Goal: Book appointment/travel/reservation

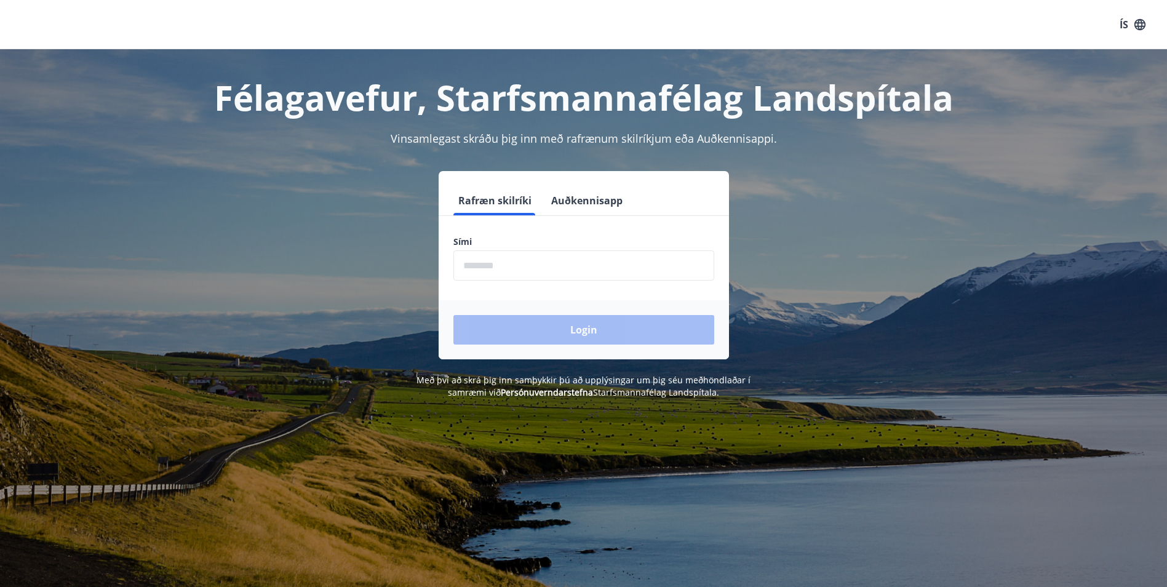
click at [494, 269] on input "phone" at bounding box center [583, 265] width 261 height 30
type input "********"
click at [575, 328] on button "Login" at bounding box center [583, 330] width 261 height 30
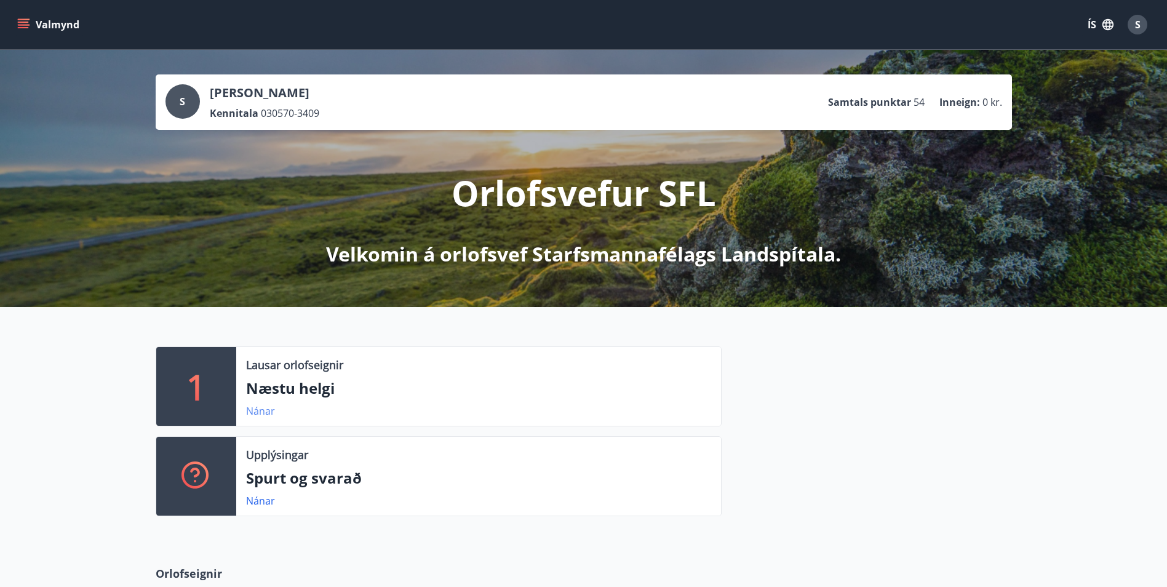
click at [266, 410] on link "Nánar" at bounding box center [260, 411] width 29 height 14
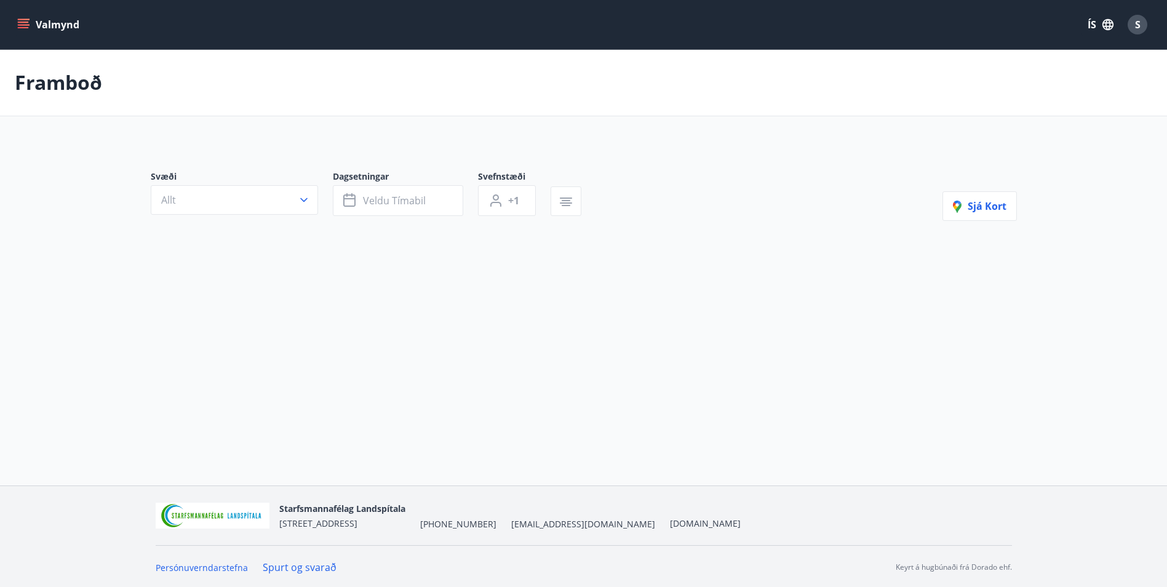
type input "*"
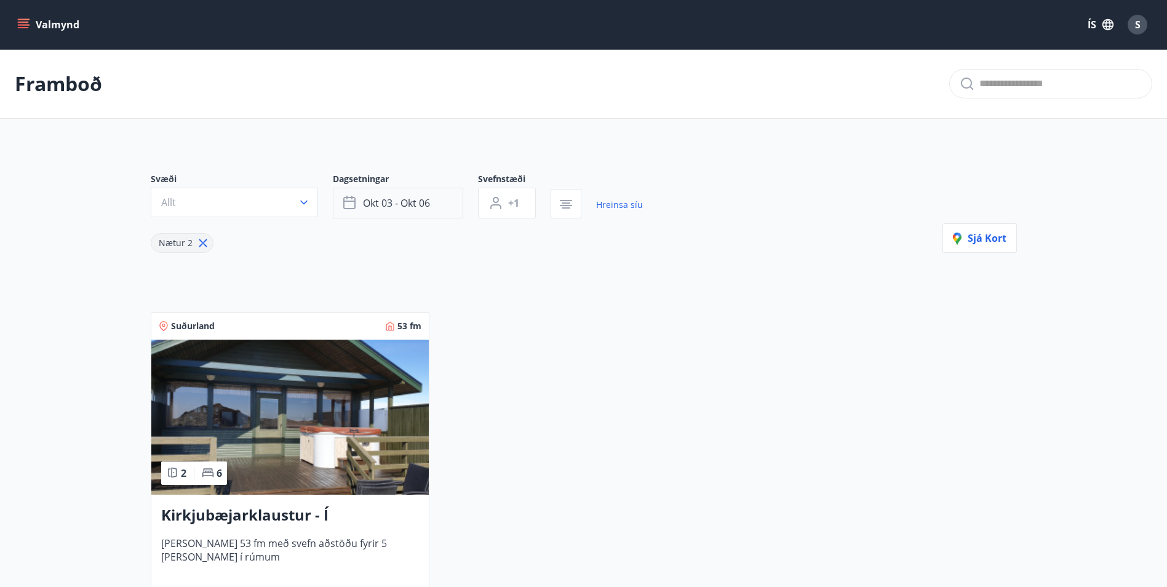
click at [352, 204] on icon "button" at bounding box center [350, 203] width 15 height 15
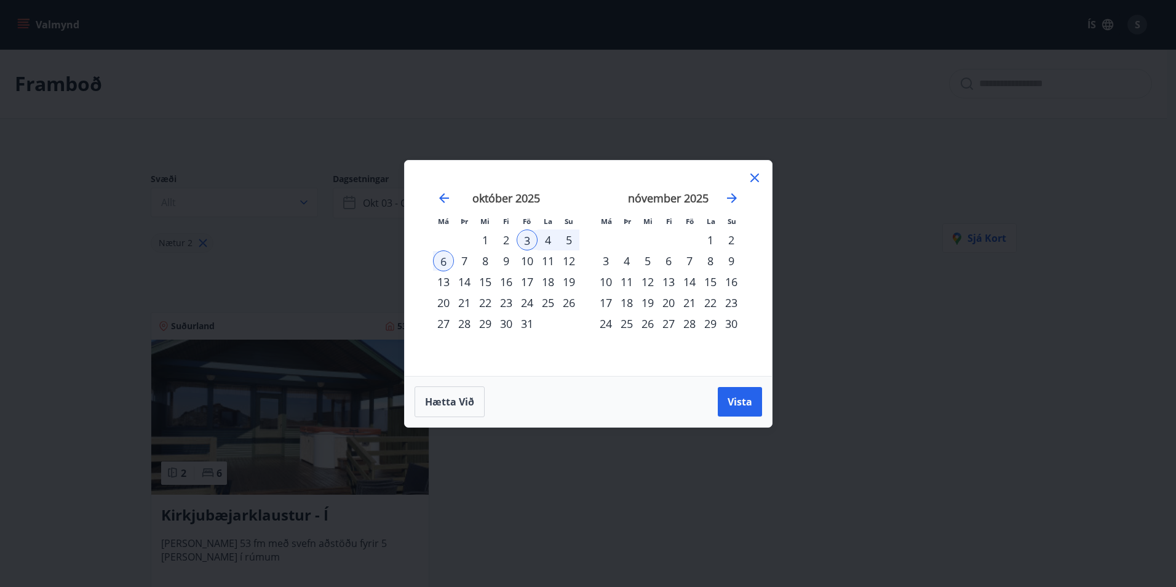
click at [487, 263] on div "8" at bounding box center [485, 260] width 21 height 21
click at [528, 263] on div "10" at bounding box center [527, 260] width 21 height 21
click at [736, 404] on span "Vista" at bounding box center [740, 402] width 25 height 14
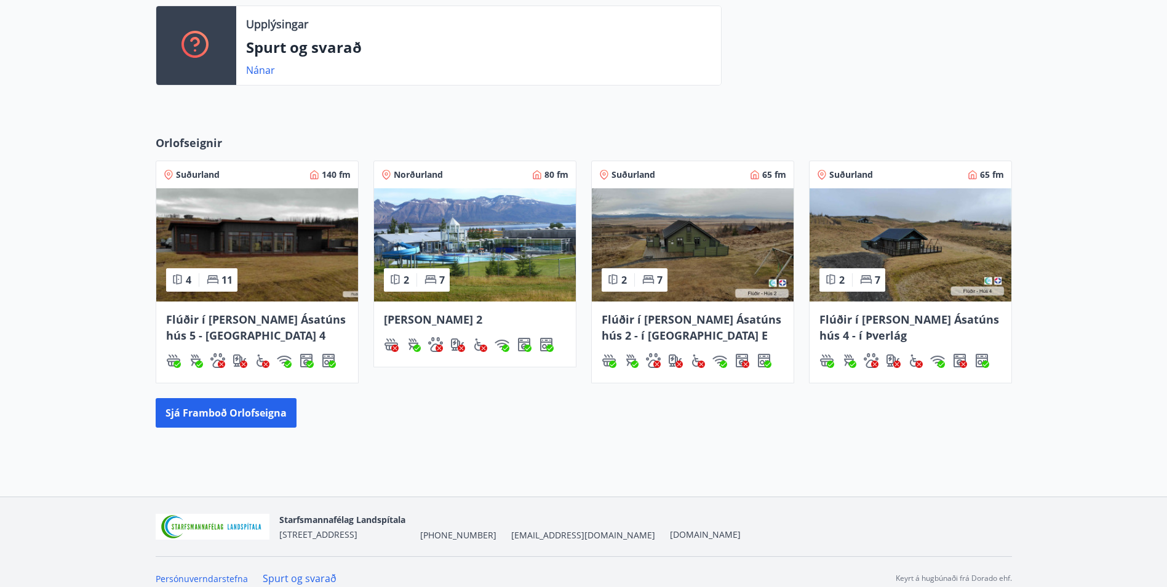
scroll to position [444, 0]
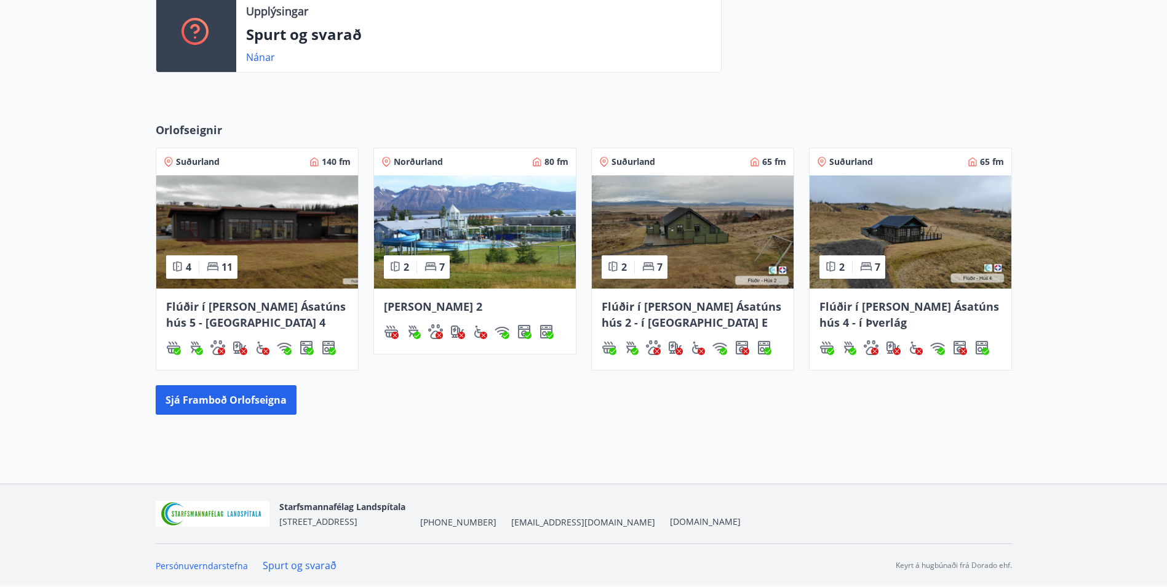
click at [703, 258] on img at bounding box center [693, 231] width 202 height 113
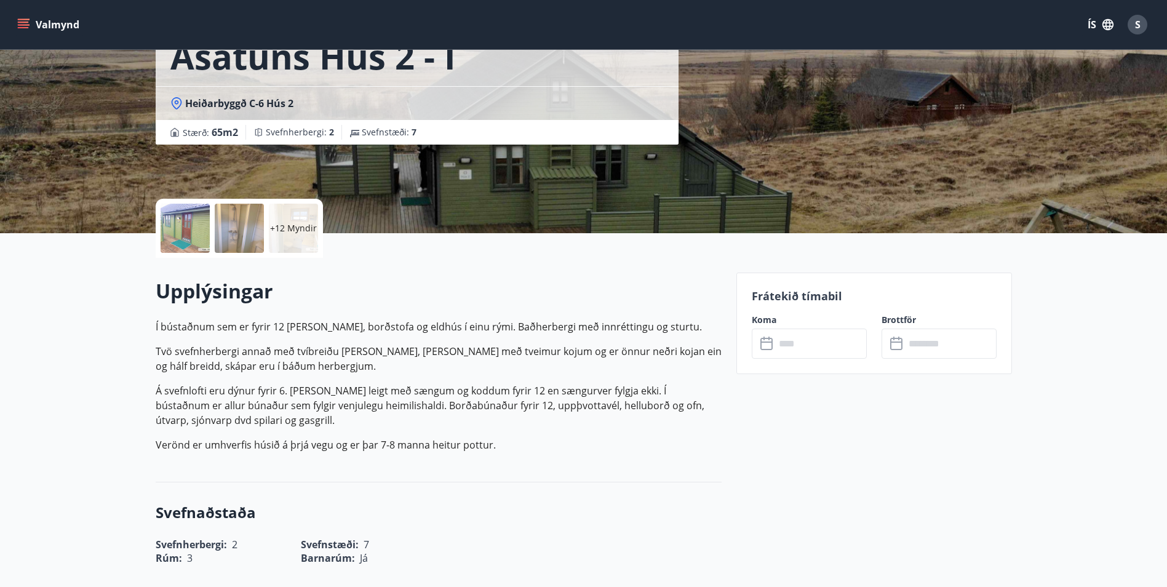
scroll to position [185, 0]
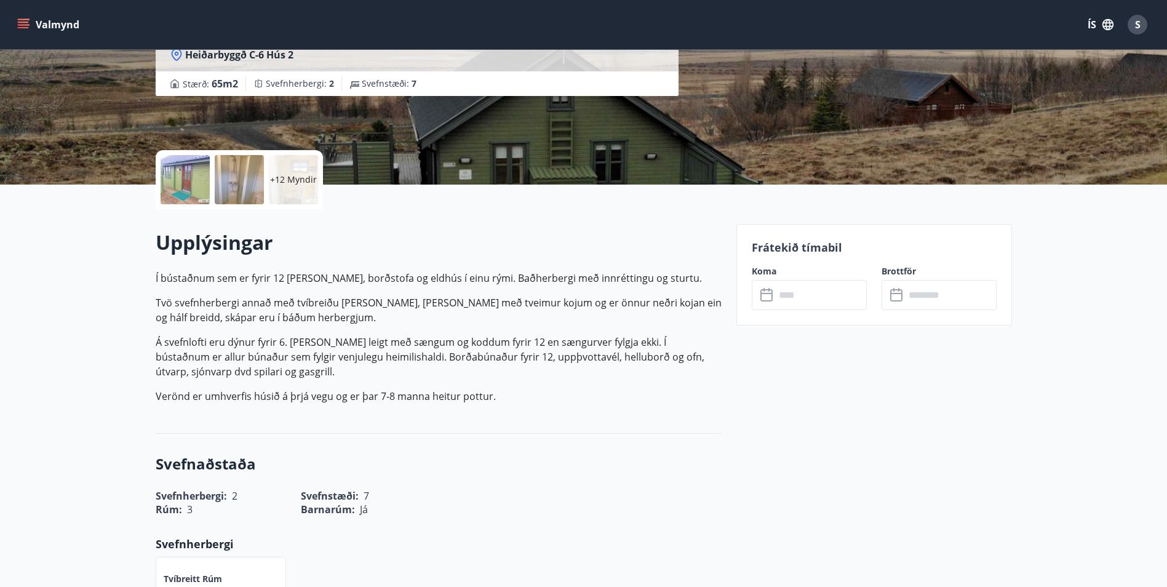
click at [794, 297] on input "text" at bounding box center [821, 295] width 92 height 30
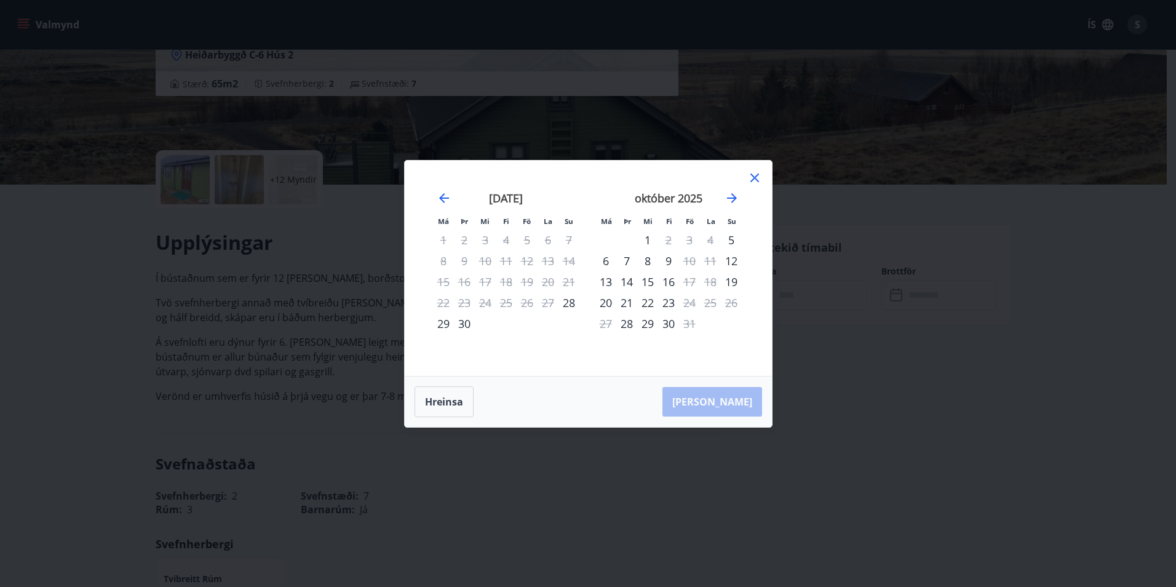
click at [754, 180] on icon at bounding box center [754, 177] width 15 height 15
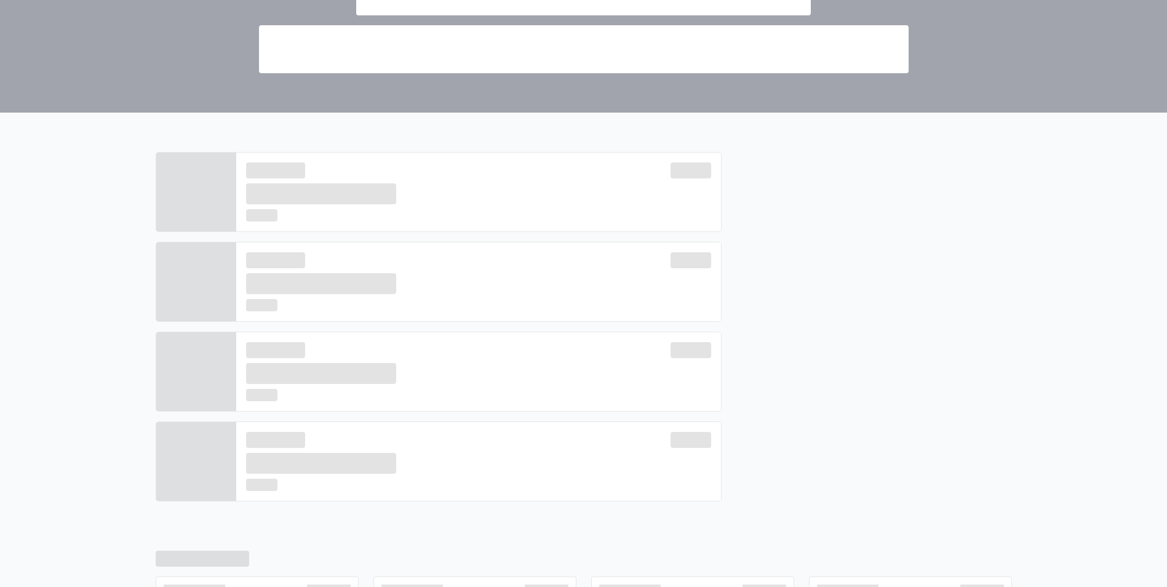
scroll to position [444, 0]
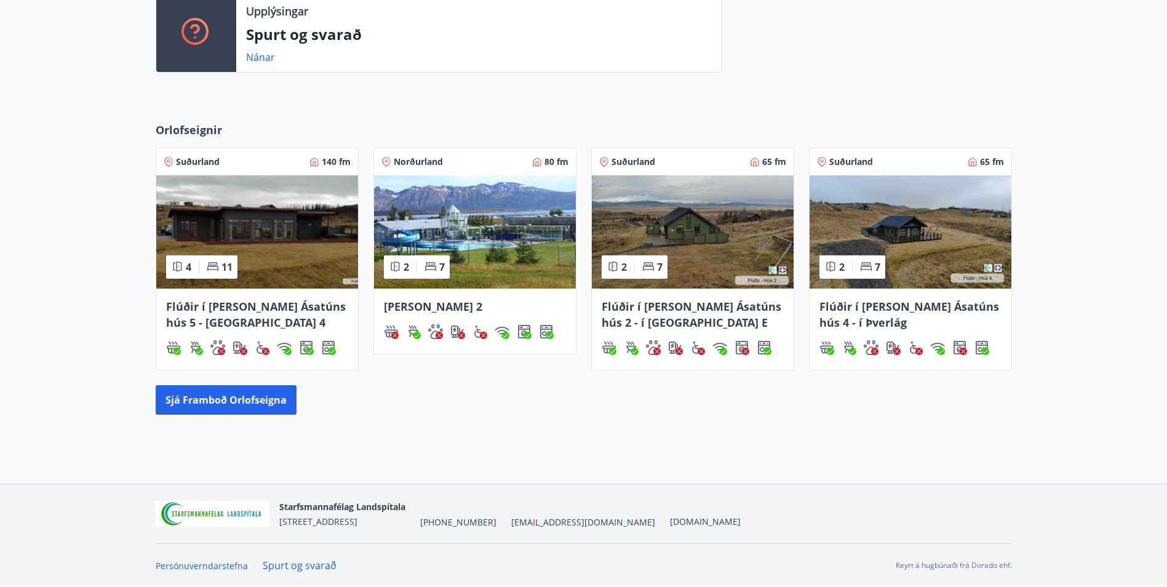
click at [932, 242] on img at bounding box center [911, 231] width 202 height 113
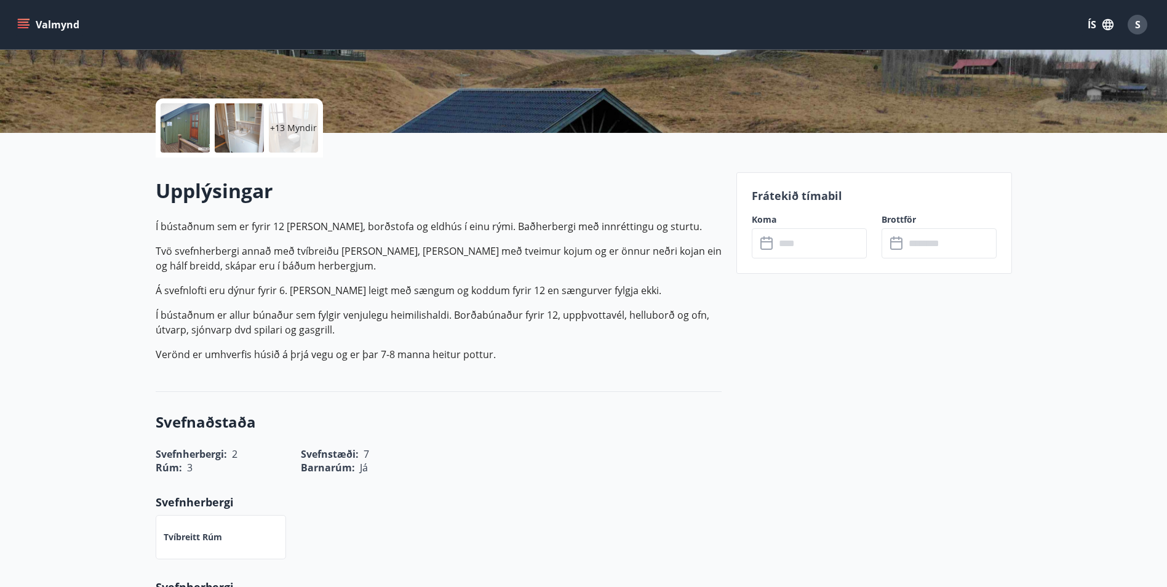
scroll to position [308, 0]
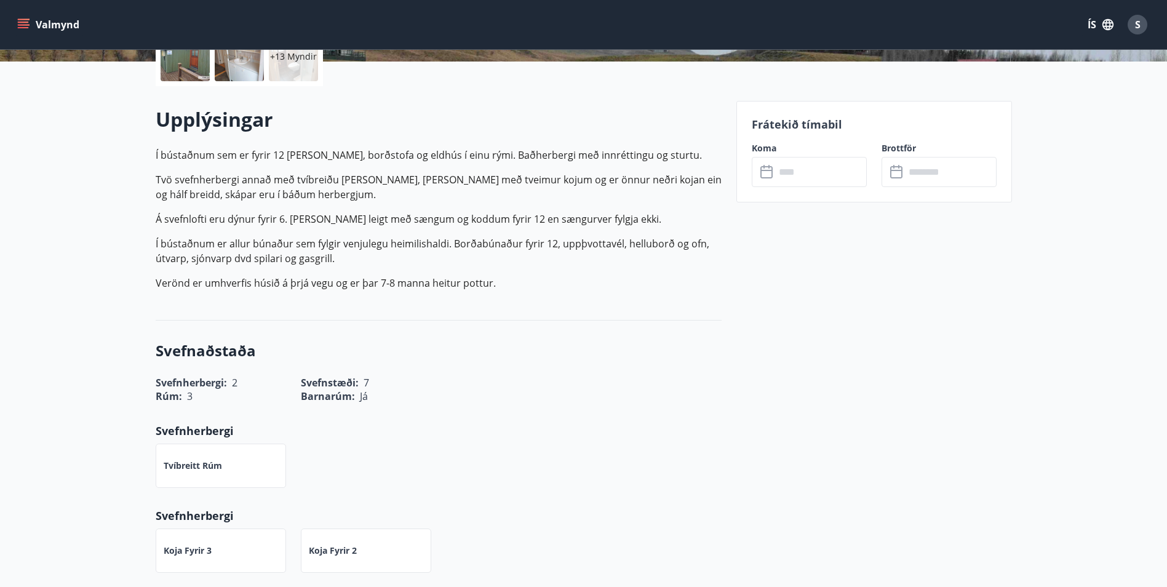
click at [806, 175] on input "text" at bounding box center [821, 172] width 92 height 30
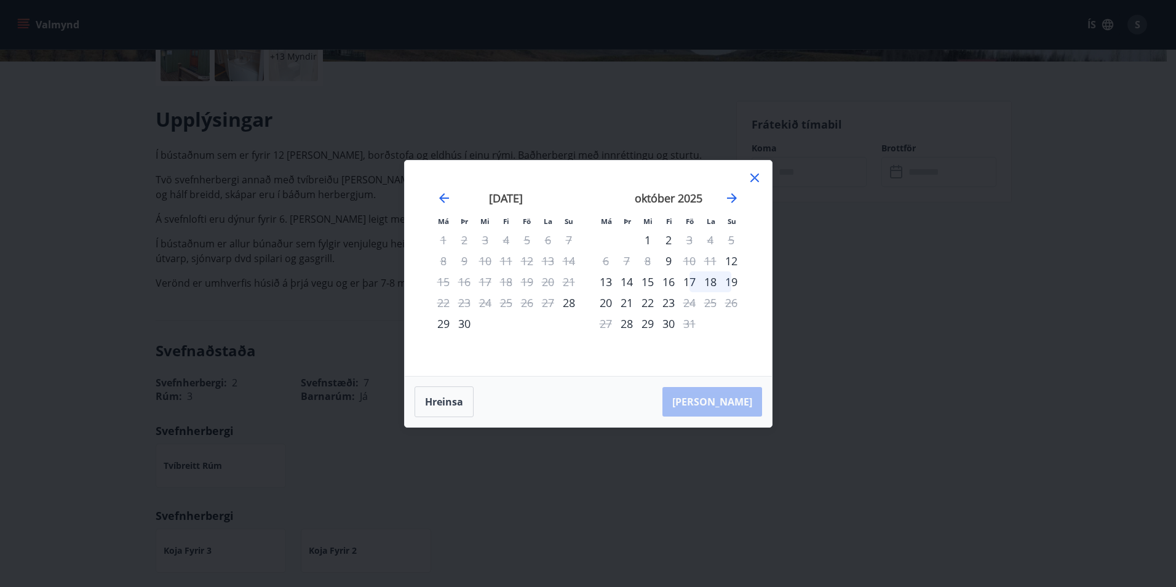
click at [754, 176] on icon at bounding box center [754, 177] width 9 height 9
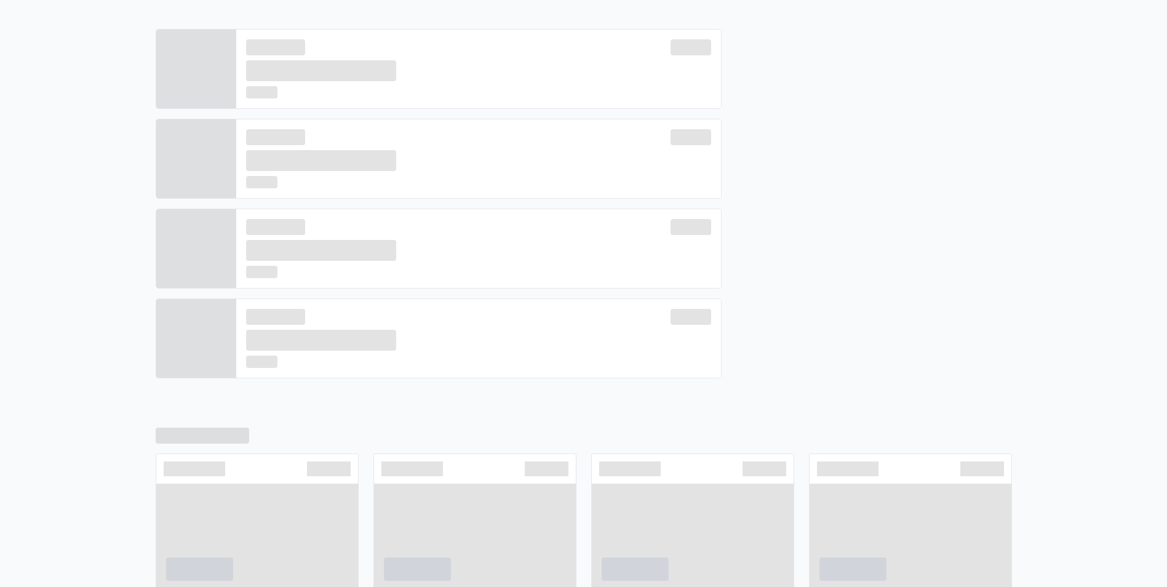
scroll to position [444, 0]
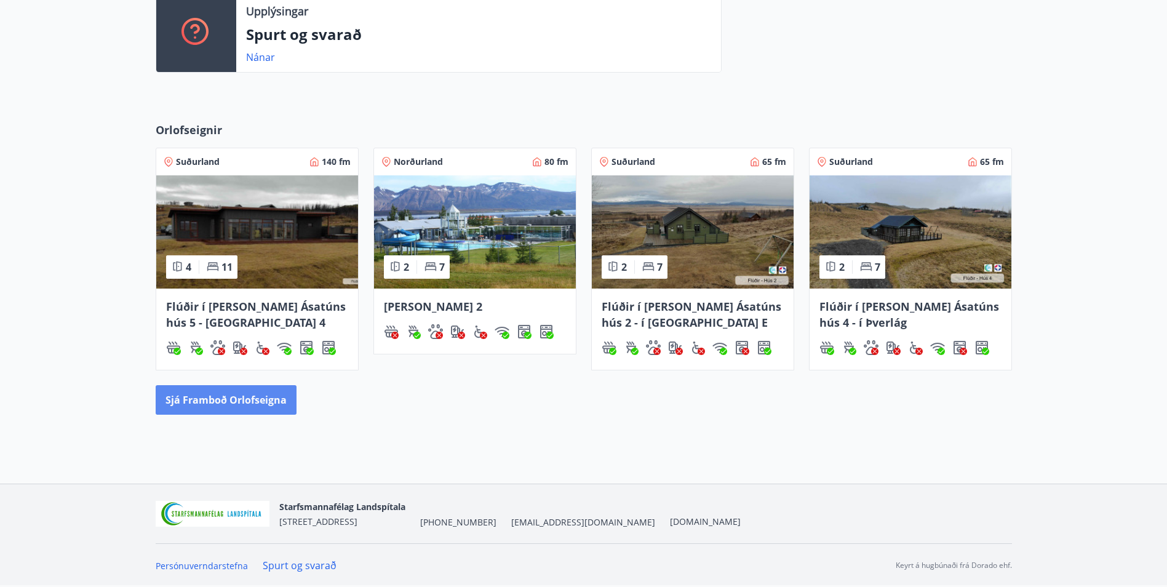
click at [210, 407] on button "Sjá framboð orlofseigna" at bounding box center [226, 400] width 141 height 30
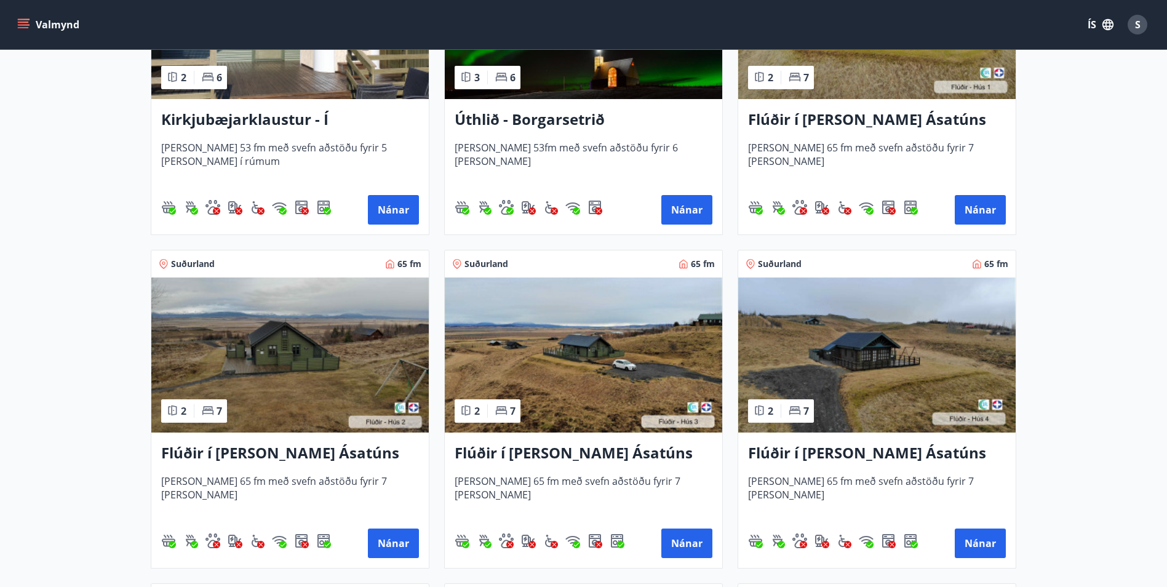
scroll to position [369, 0]
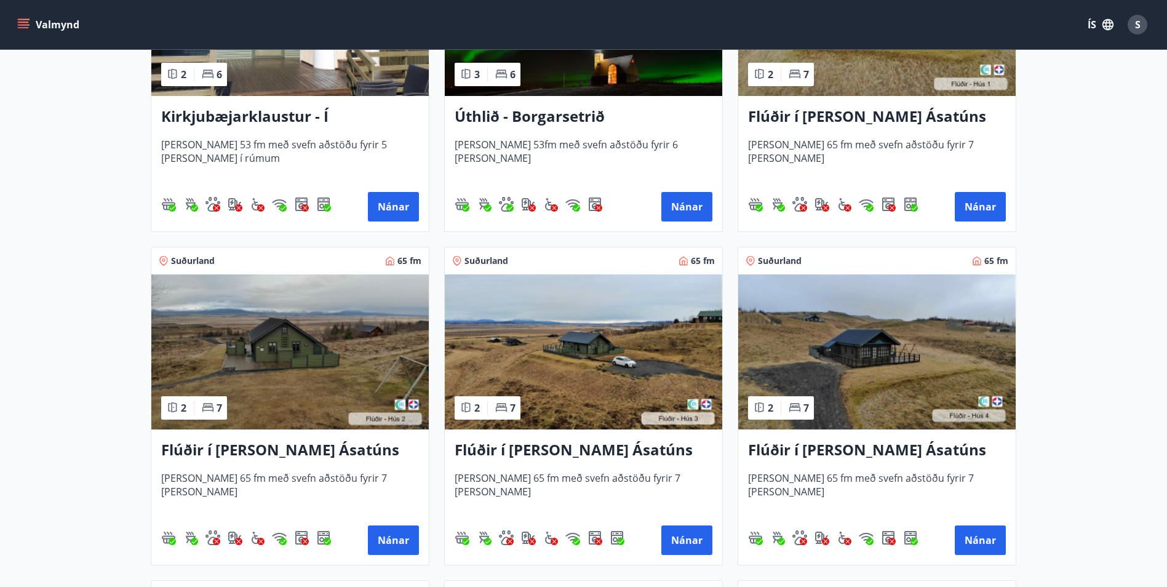
click at [289, 362] on img at bounding box center [289, 351] width 277 height 155
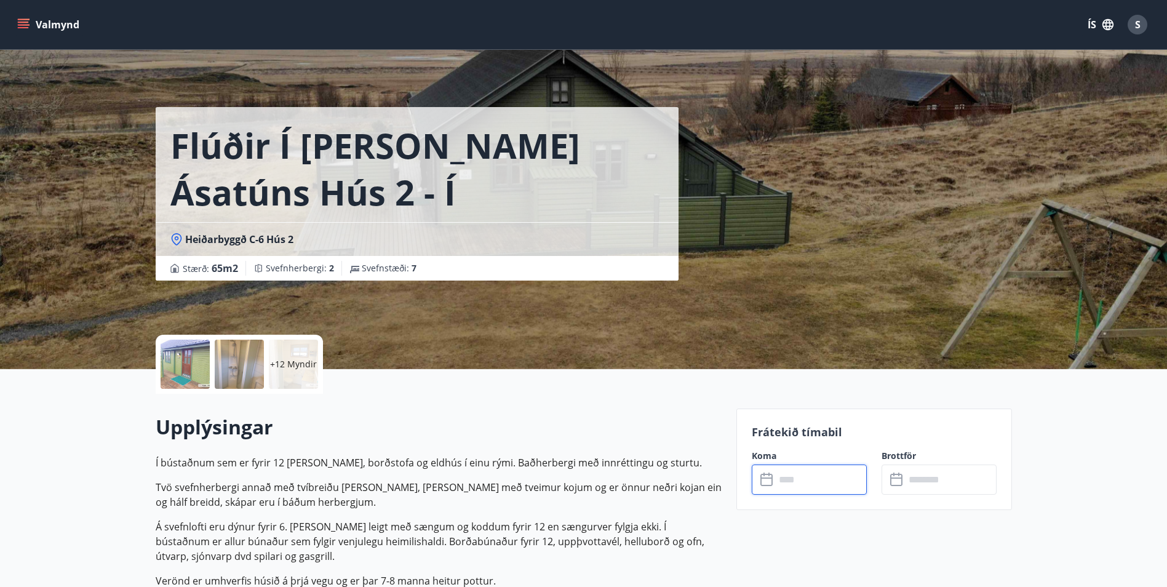
click at [780, 478] on input "text" at bounding box center [821, 479] width 92 height 30
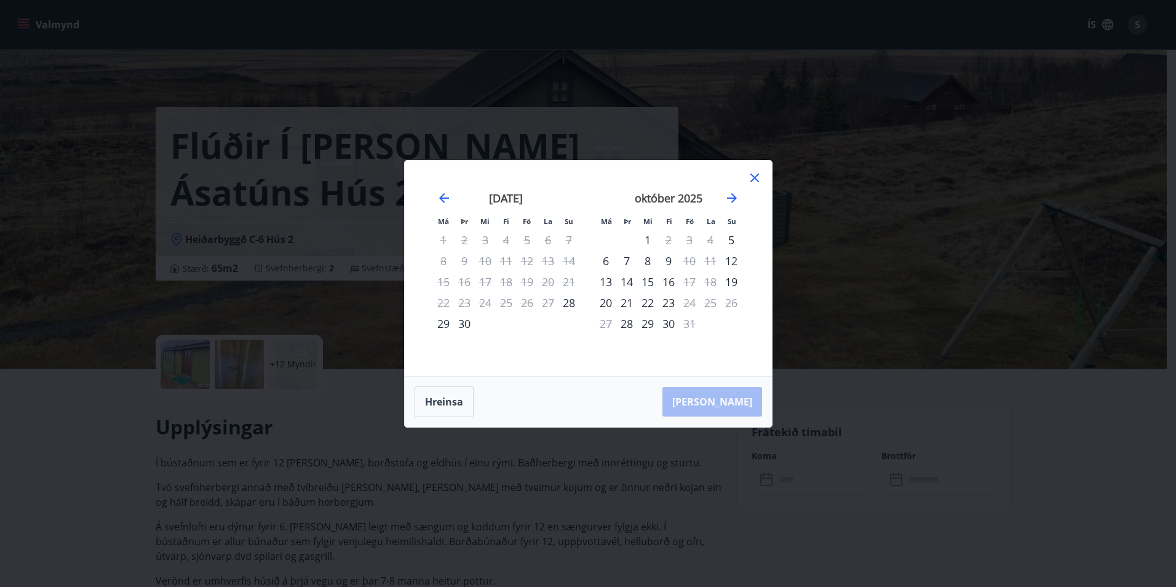
click at [752, 175] on icon at bounding box center [754, 177] width 9 height 9
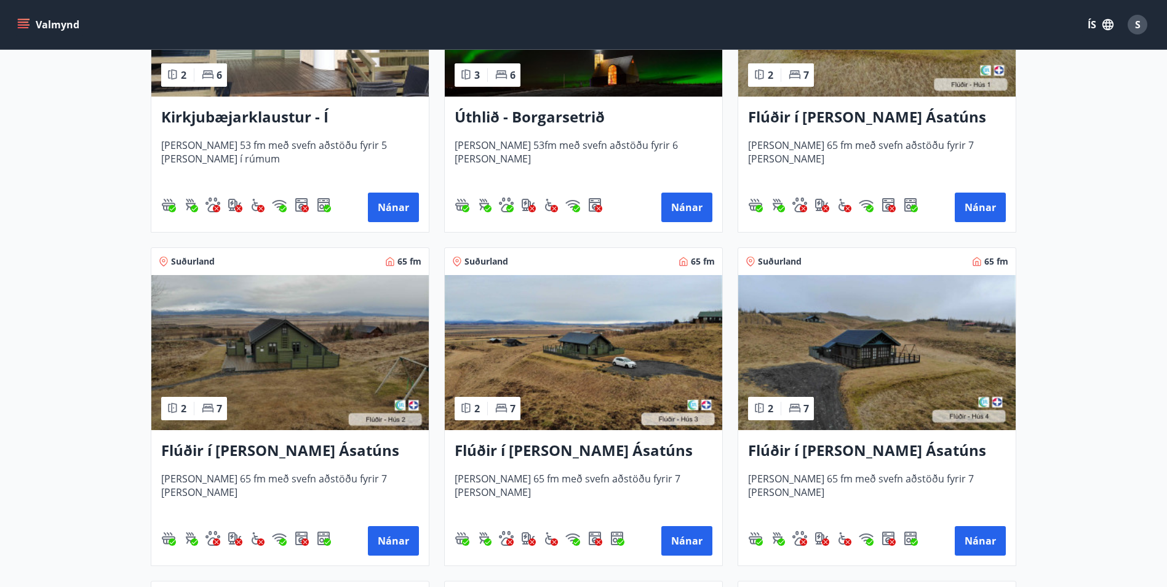
scroll to position [369, 0]
click at [547, 362] on img at bounding box center [583, 351] width 277 height 155
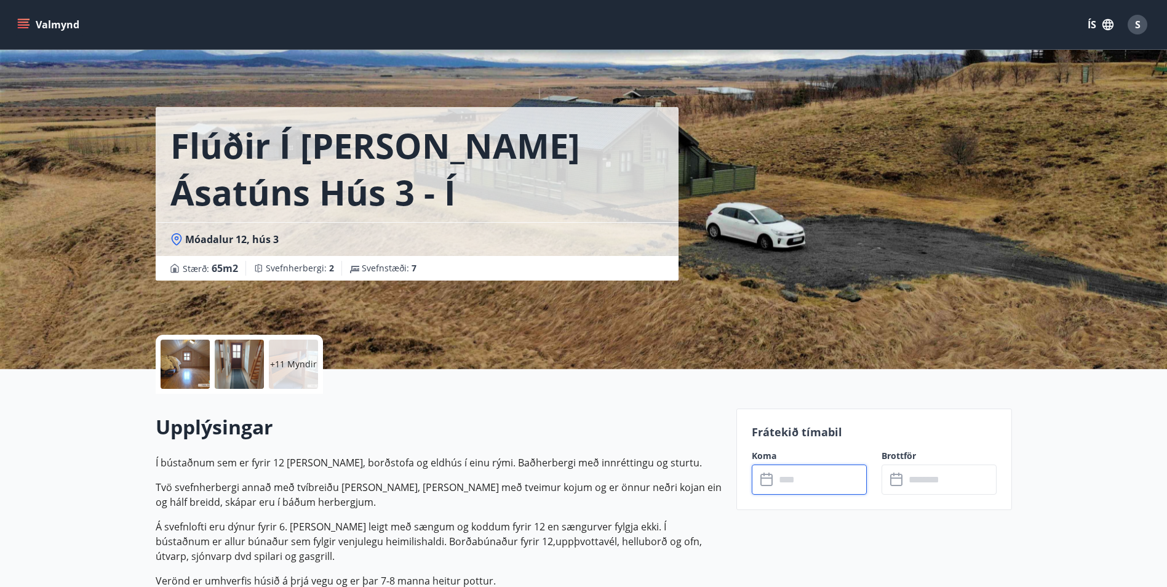
click at [799, 482] on input "text" at bounding box center [821, 479] width 92 height 30
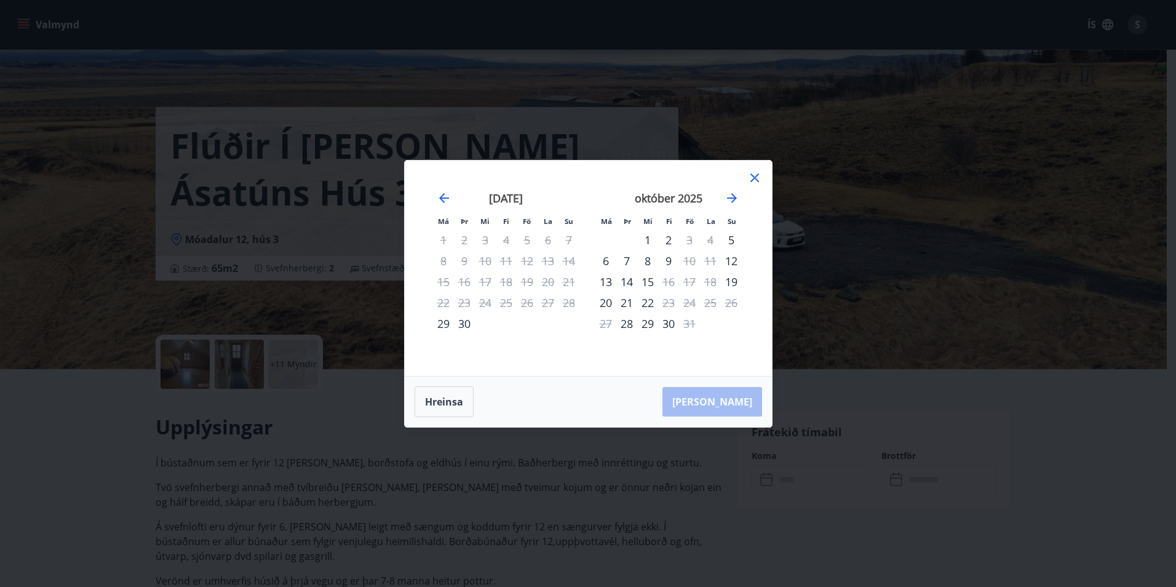
click at [755, 181] on icon at bounding box center [754, 177] width 15 height 15
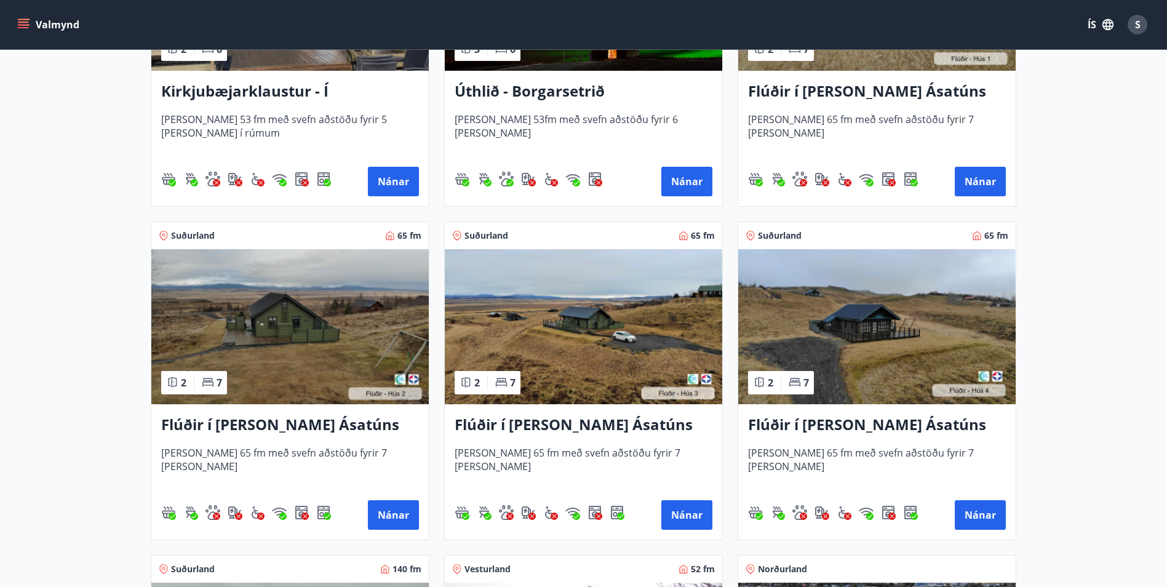
scroll to position [431, 0]
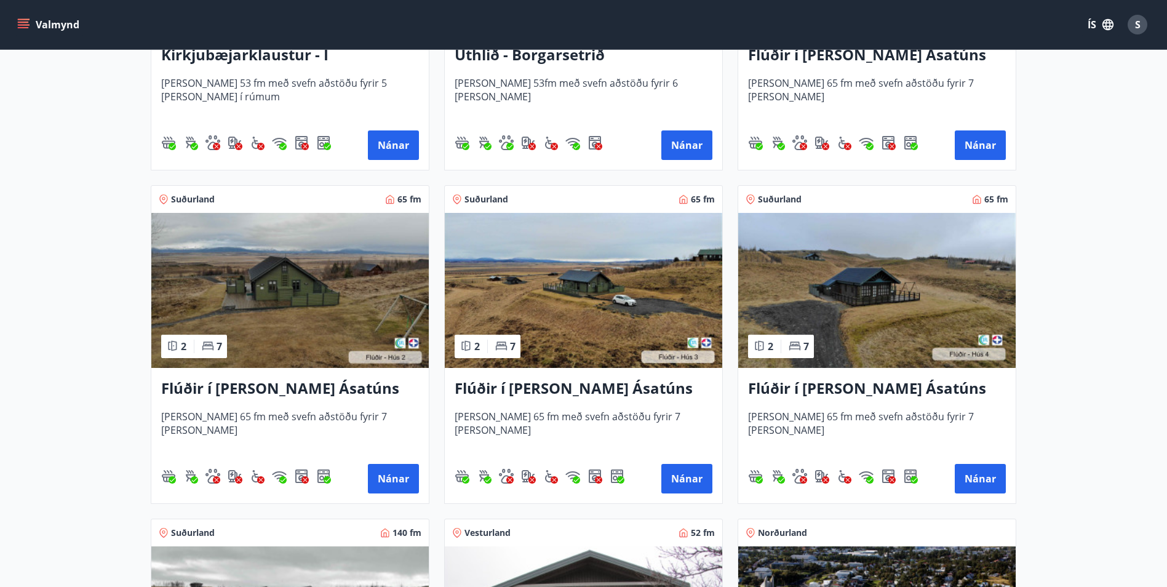
click at [885, 319] on img at bounding box center [876, 290] width 277 height 155
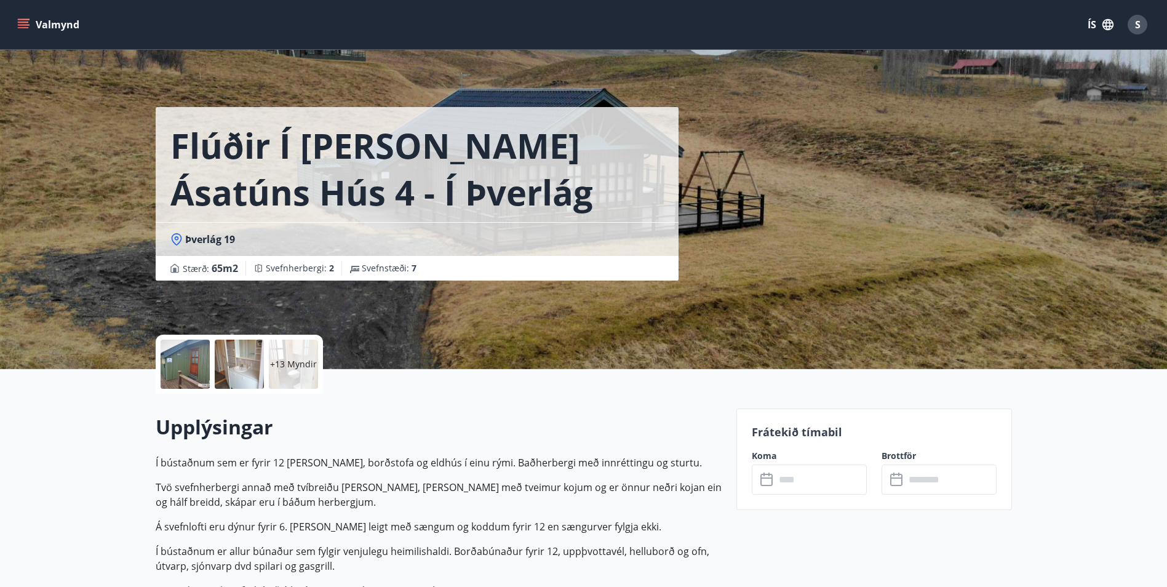
click at [816, 488] on input "text" at bounding box center [821, 479] width 92 height 30
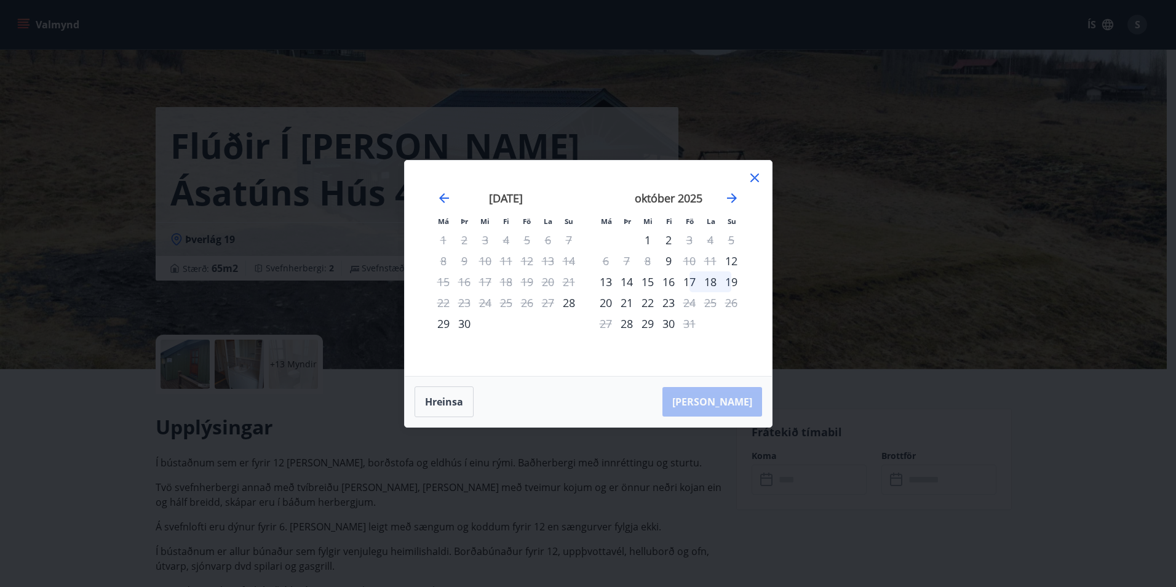
click at [752, 173] on icon at bounding box center [754, 177] width 15 height 15
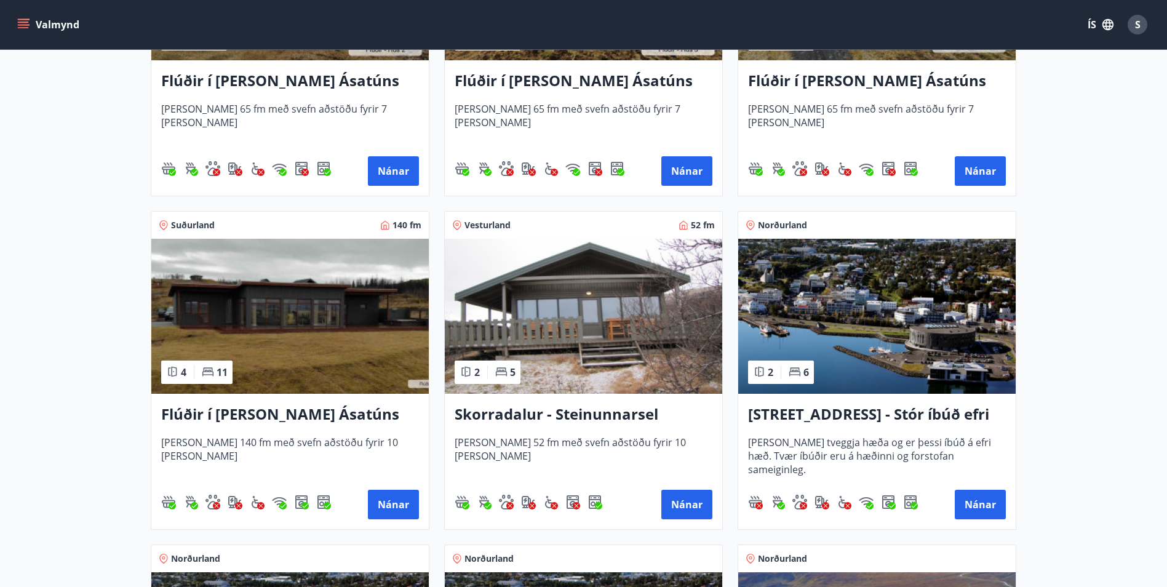
scroll to position [800, 0]
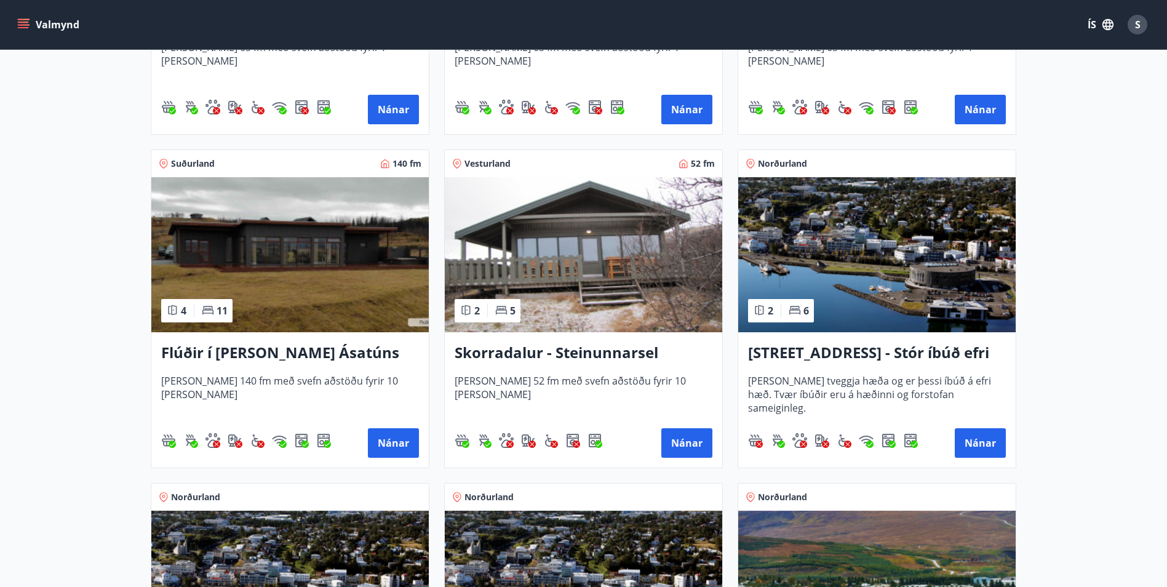
click at [591, 277] on img at bounding box center [583, 254] width 277 height 155
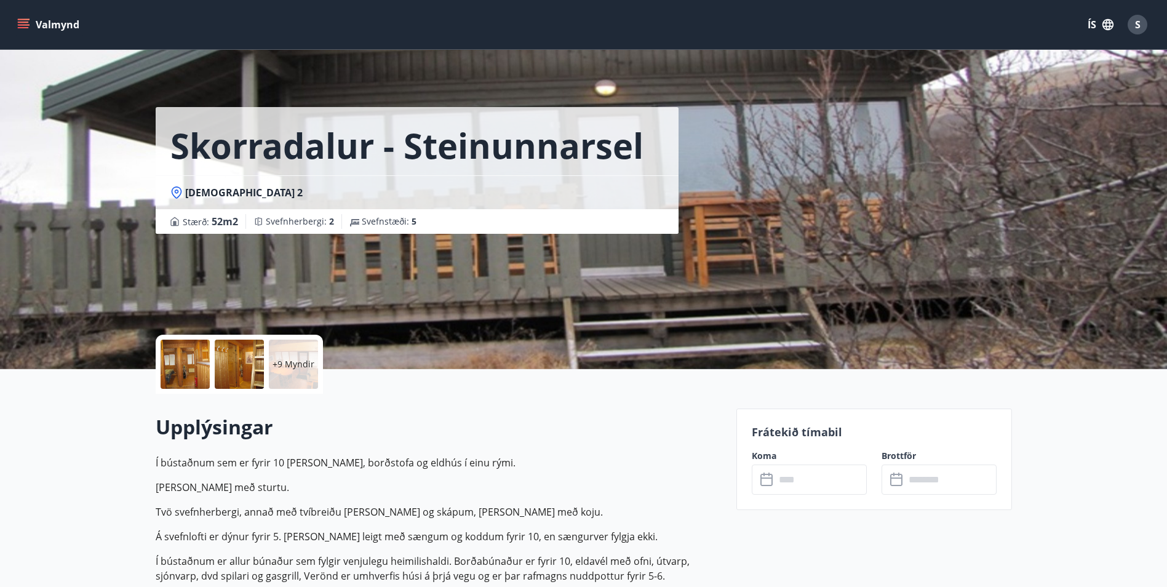
click at [794, 480] on input "text" at bounding box center [821, 479] width 92 height 30
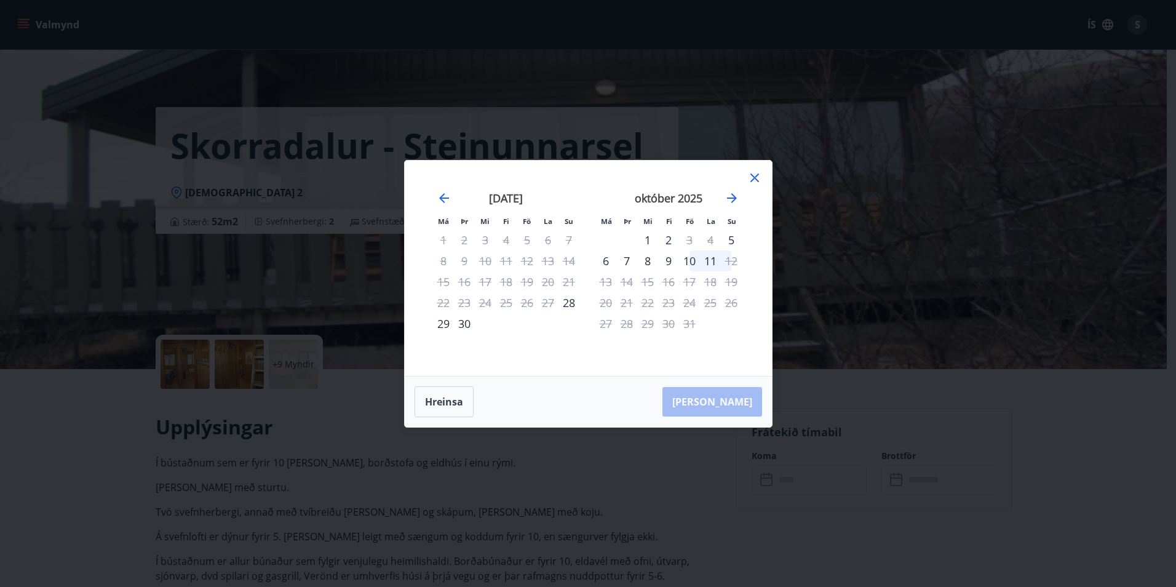
click at [647, 263] on div "8" at bounding box center [647, 260] width 21 height 21
click at [692, 263] on div "10" at bounding box center [689, 260] width 21 height 21
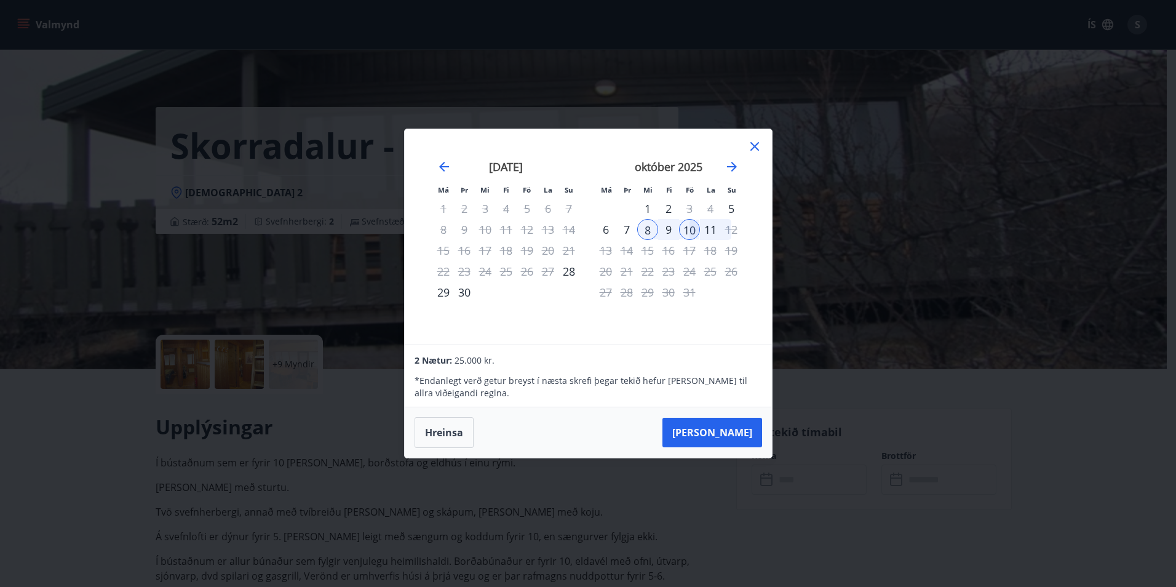
click at [750, 146] on icon at bounding box center [754, 146] width 15 height 15
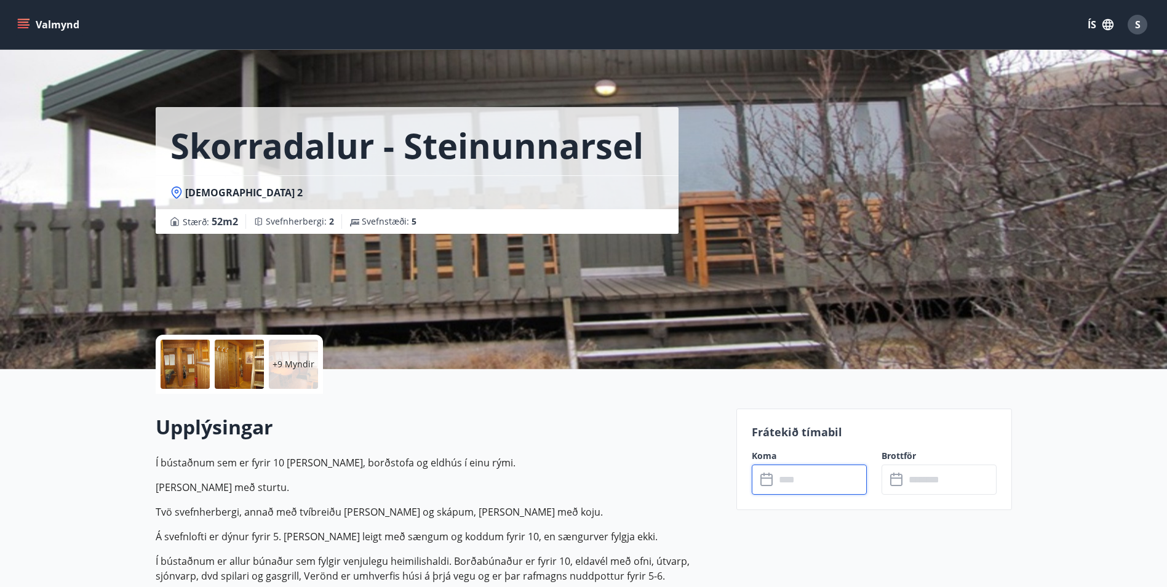
scroll to position [62, 0]
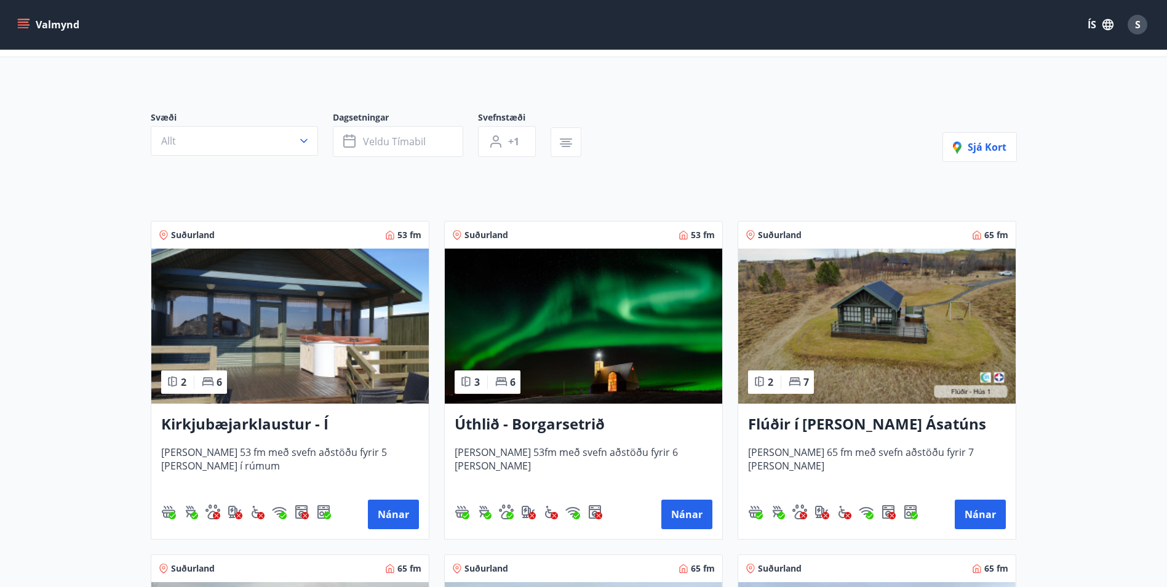
scroll to position [123, 0]
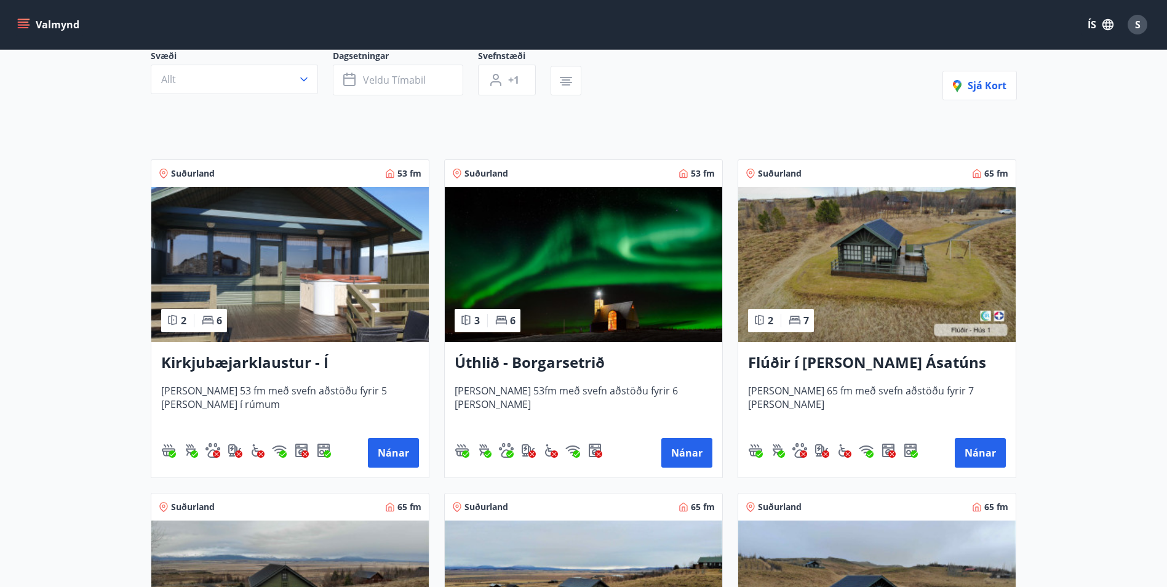
click at [587, 386] on span "Húsið er 53fm með svefn aðstöðu fyrir 6 manns" at bounding box center [584, 404] width 258 height 41
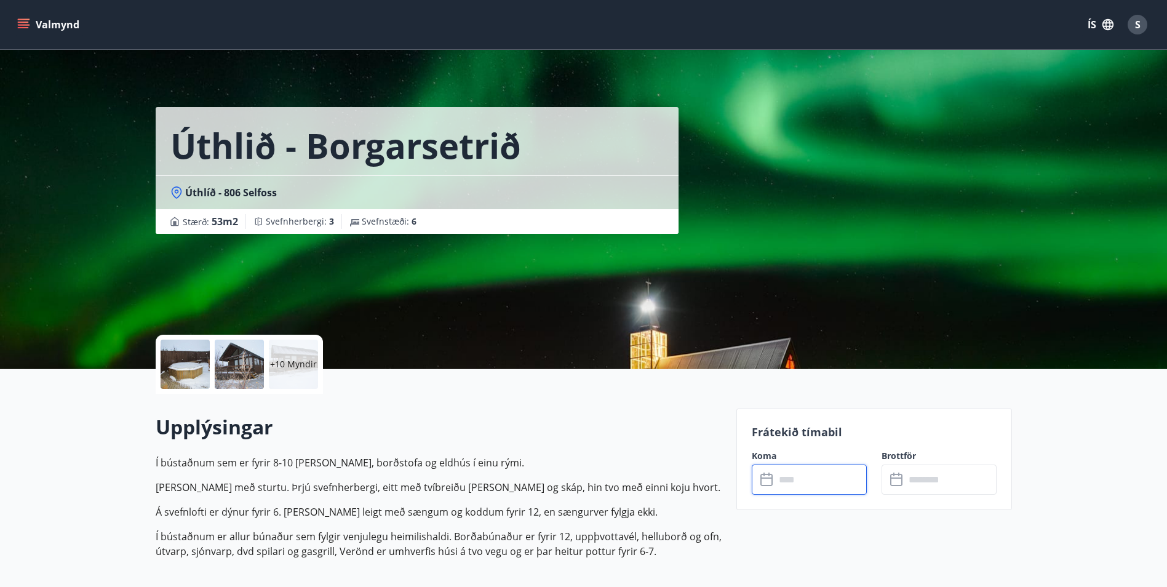
click at [816, 480] on input "text" at bounding box center [821, 479] width 92 height 30
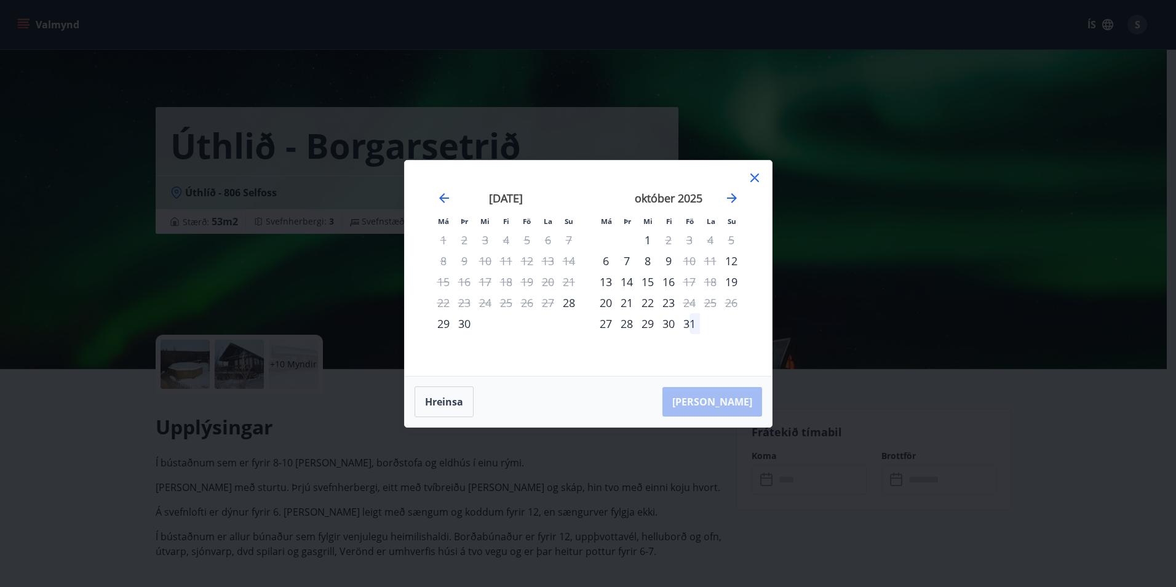
click at [758, 176] on icon at bounding box center [754, 177] width 15 height 15
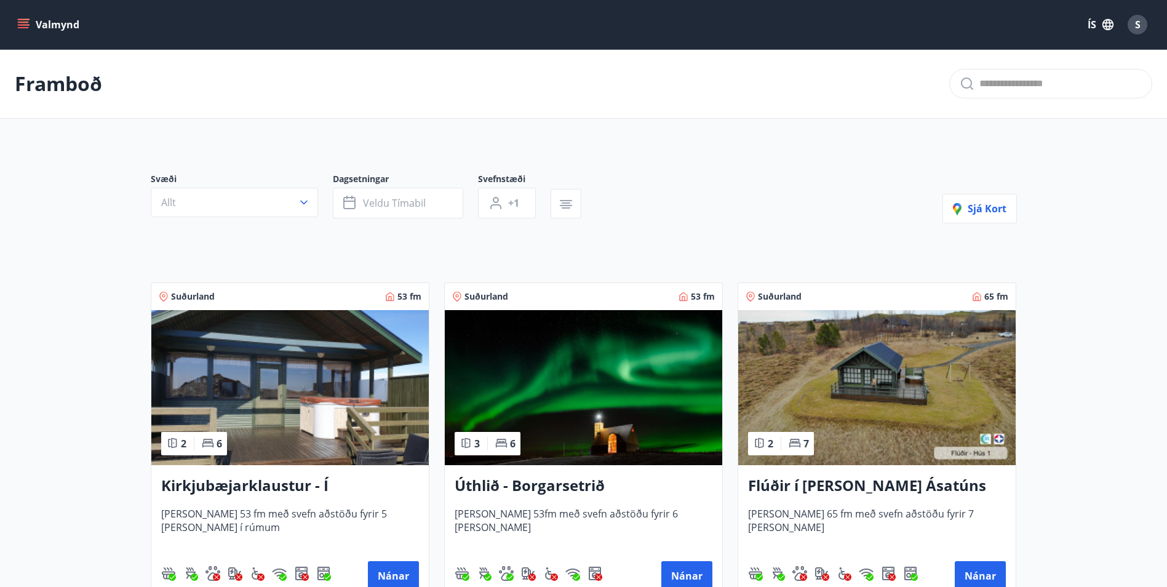
click at [289, 373] on img at bounding box center [289, 387] width 277 height 155
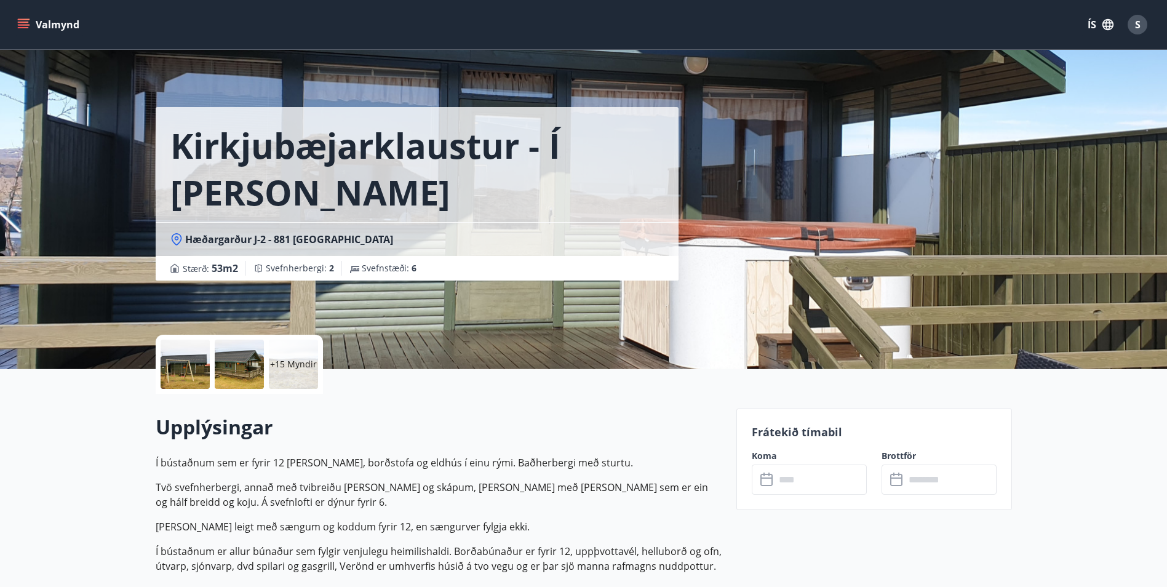
click at [824, 484] on input "text" at bounding box center [821, 479] width 92 height 30
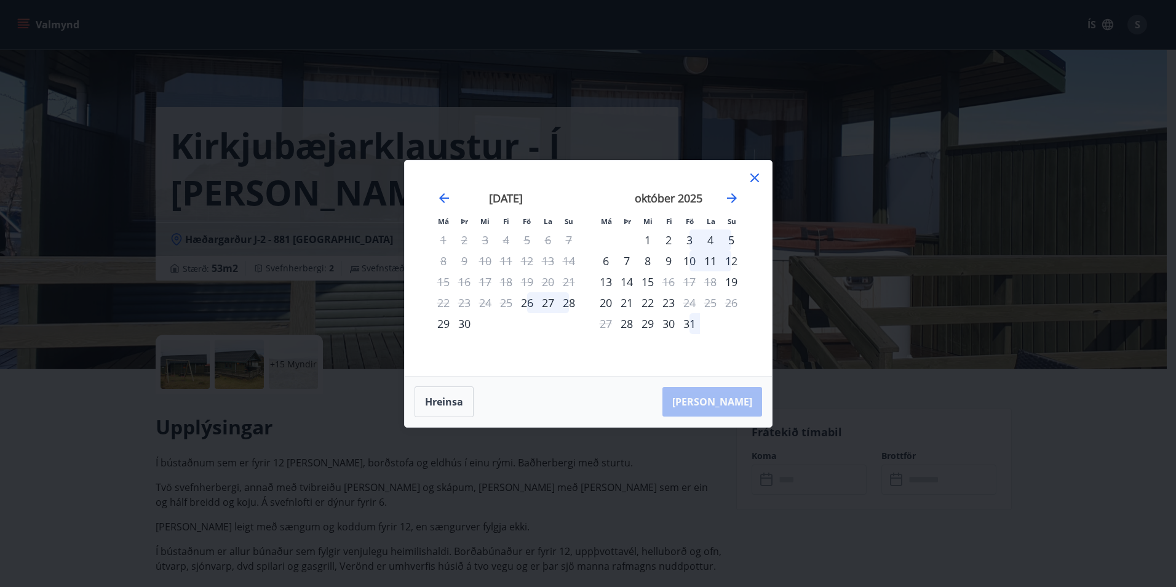
click at [758, 177] on icon at bounding box center [754, 177] width 15 height 15
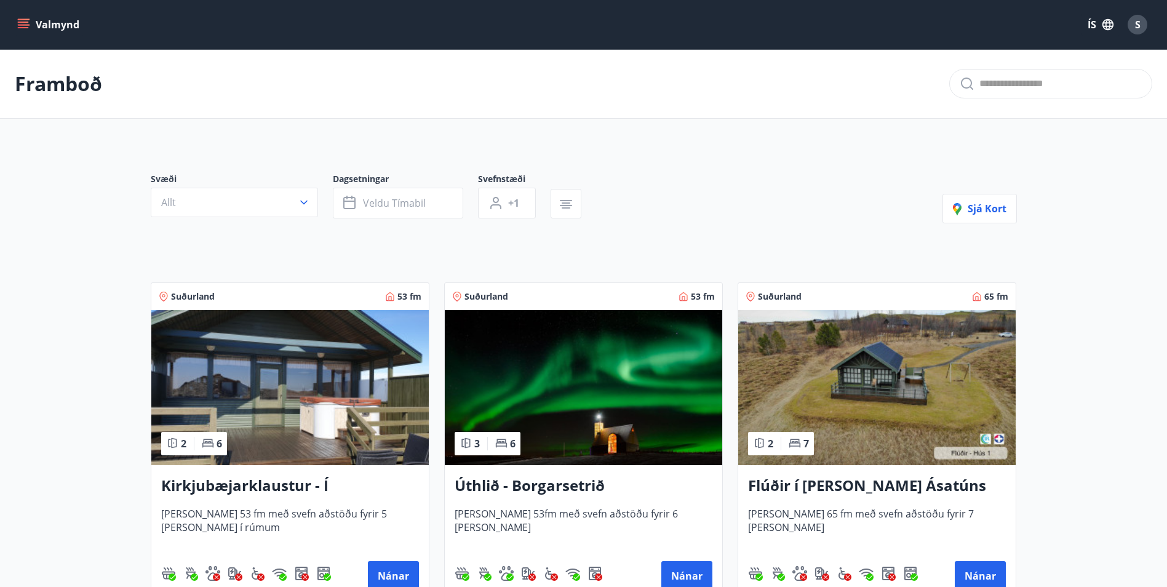
click at [595, 428] on img at bounding box center [583, 387] width 277 height 155
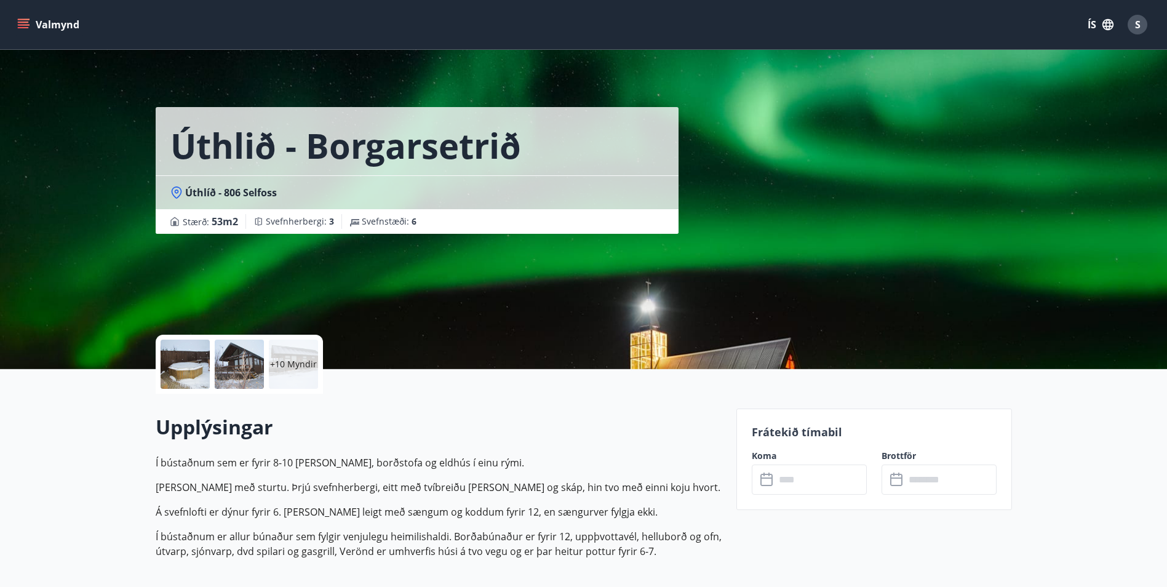
scroll to position [62, 0]
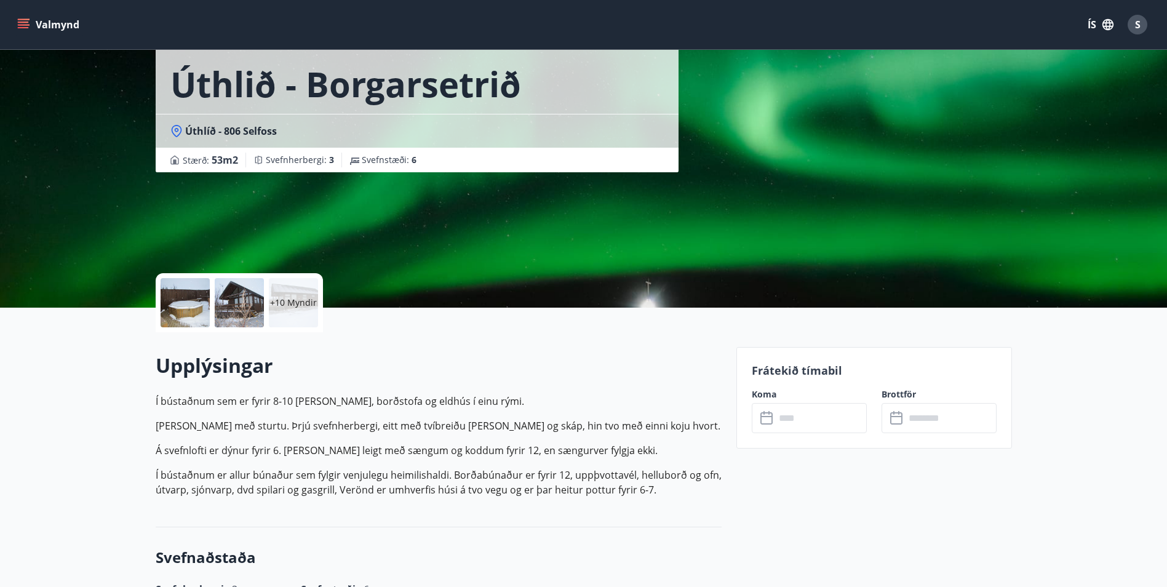
click at [792, 420] on input "text" at bounding box center [821, 418] width 92 height 30
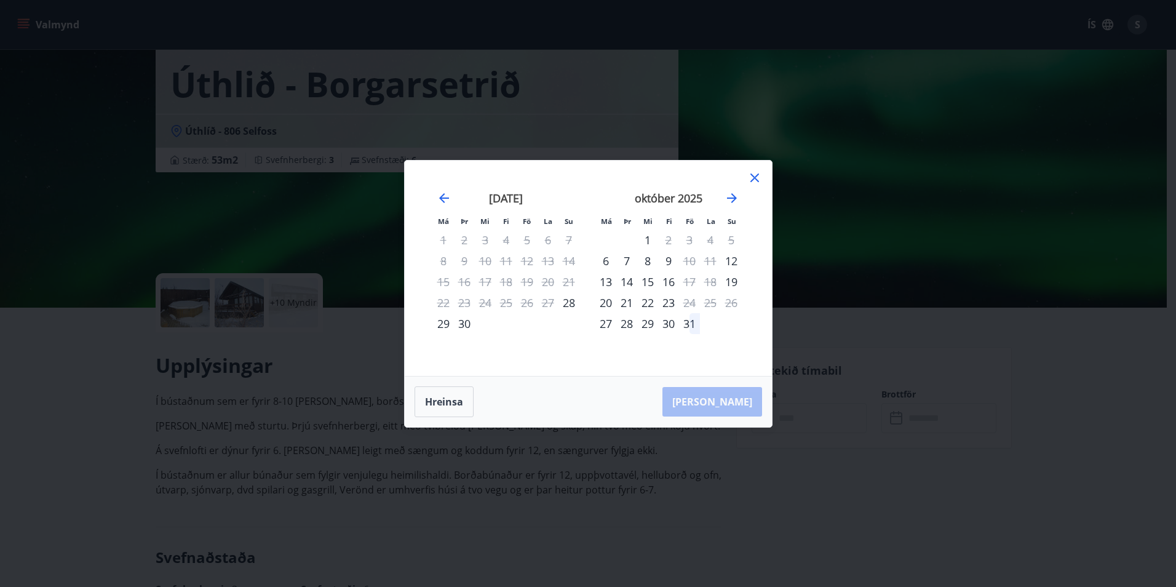
click at [756, 175] on icon at bounding box center [754, 177] width 9 height 9
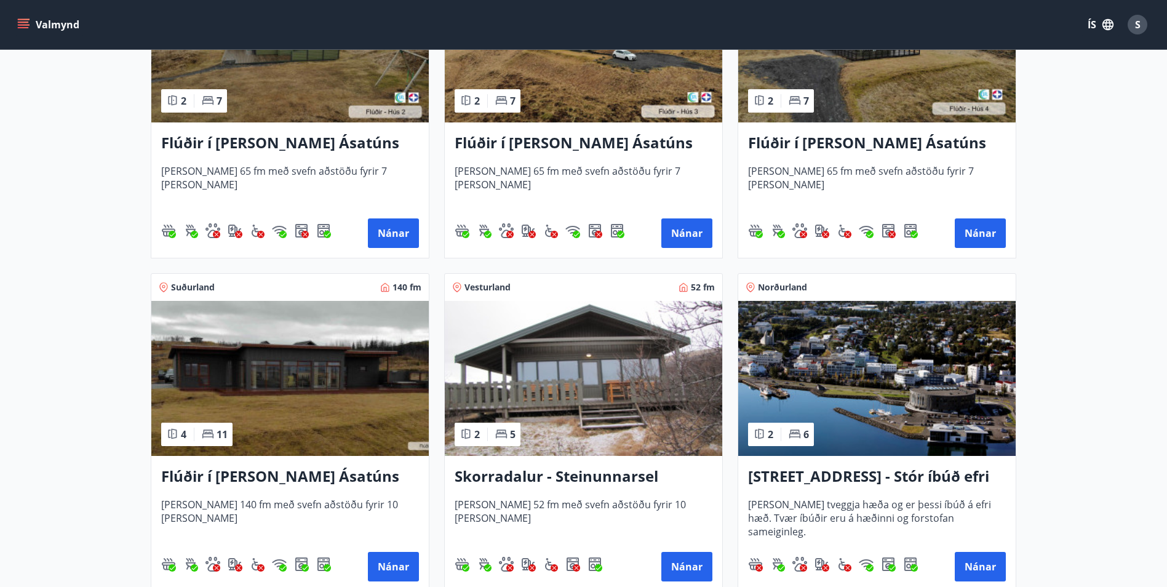
scroll to position [677, 0]
click at [576, 465] on h3 "Skorradalur - Steinunnarsel" at bounding box center [584, 476] width 258 height 22
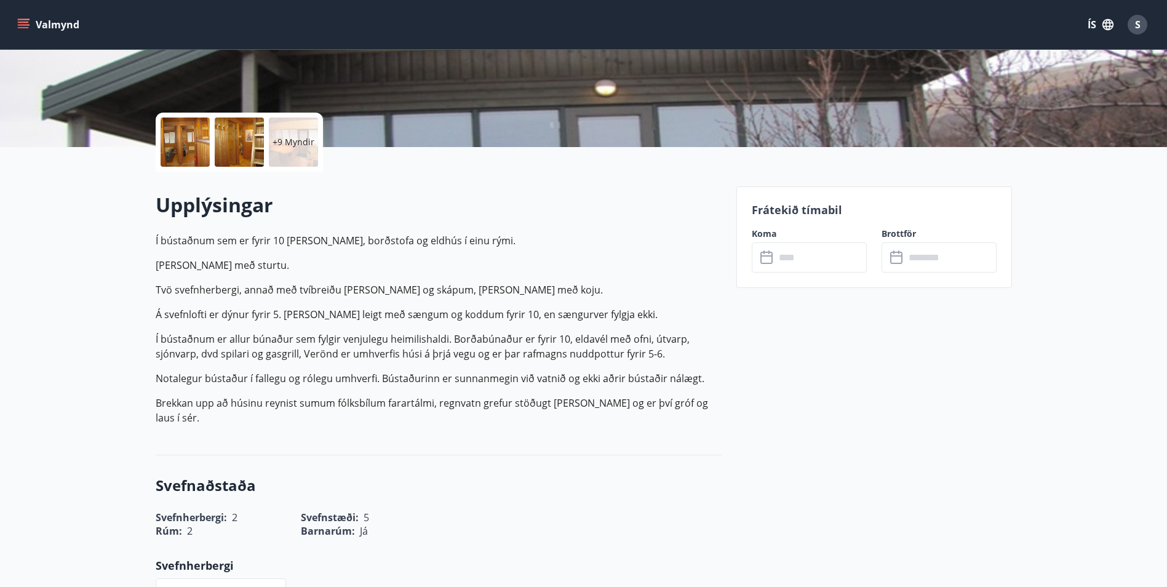
scroll to position [246, 0]
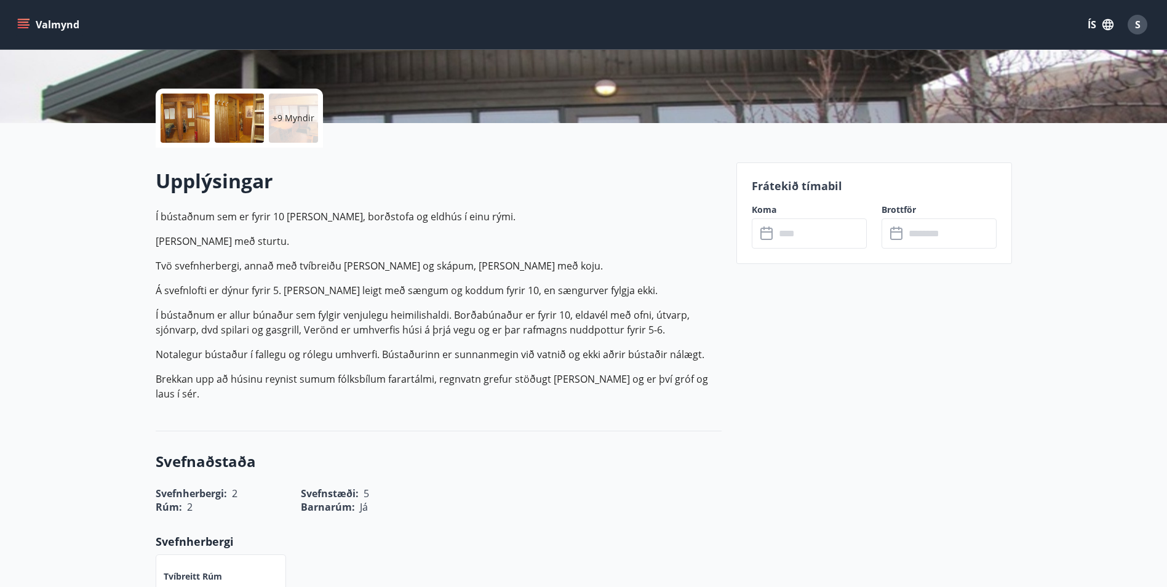
click at [803, 233] on input "text" at bounding box center [821, 233] width 92 height 30
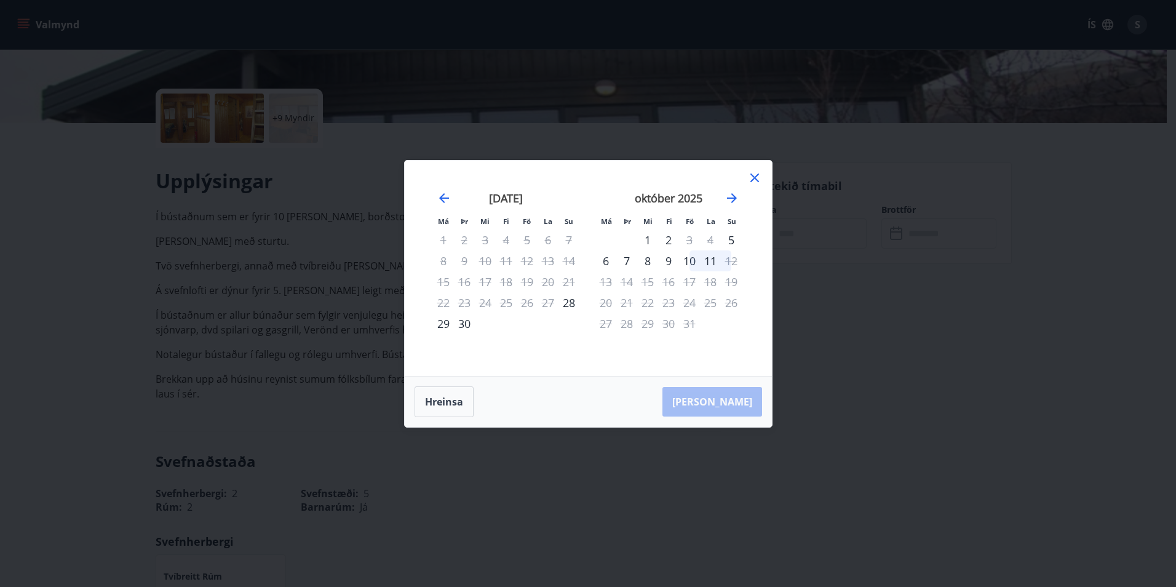
click at [754, 178] on icon at bounding box center [754, 177] width 9 height 9
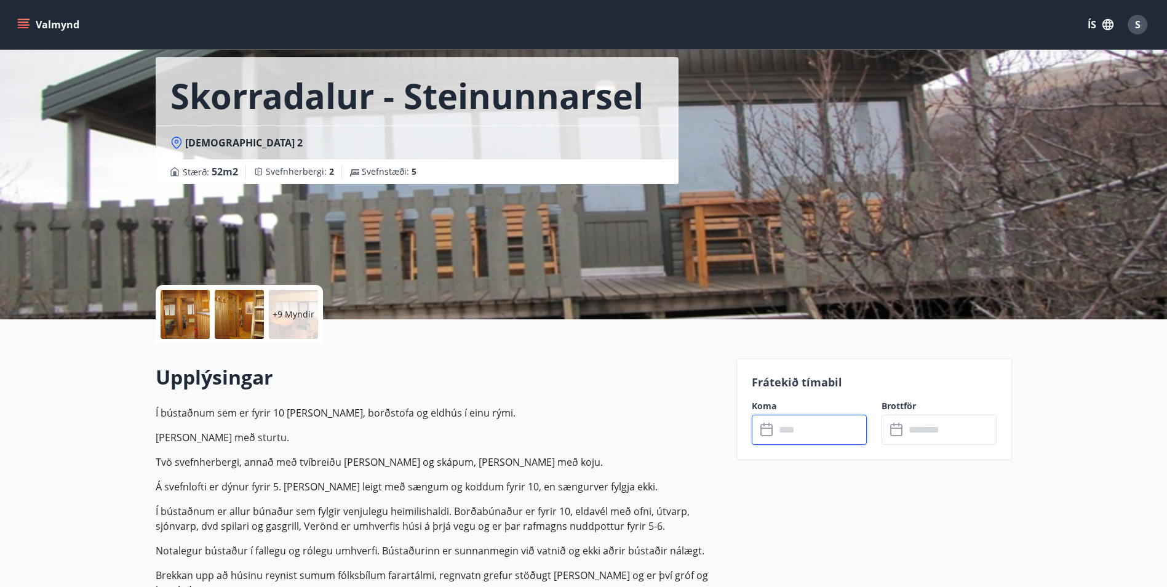
scroll to position [0, 0]
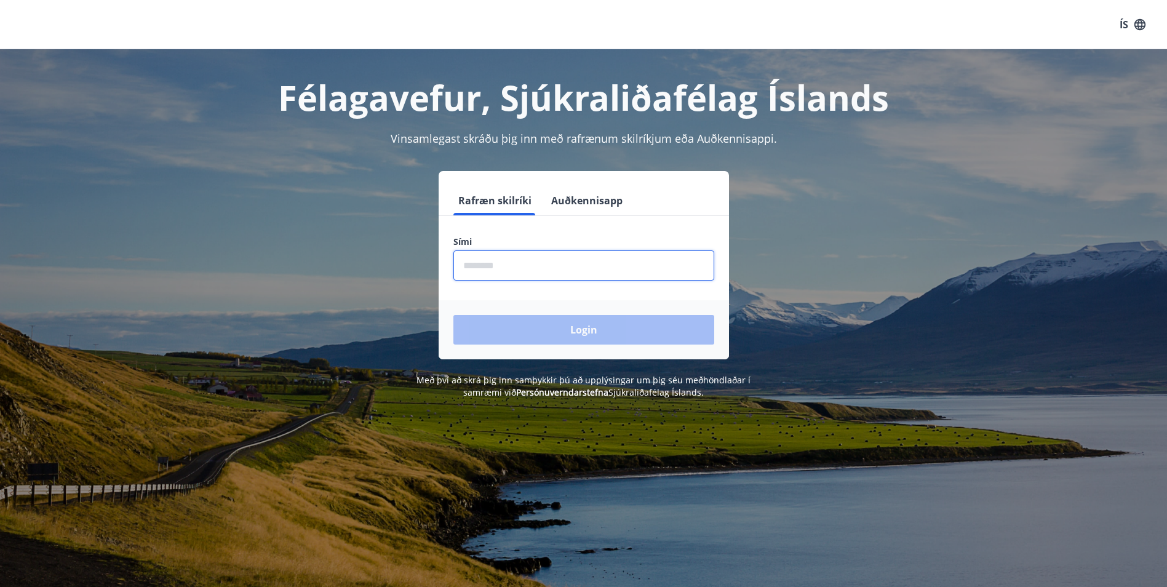
click at [544, 260] on input "phone" at bounding box center [583, 265] width 261 height 30
type input "********"
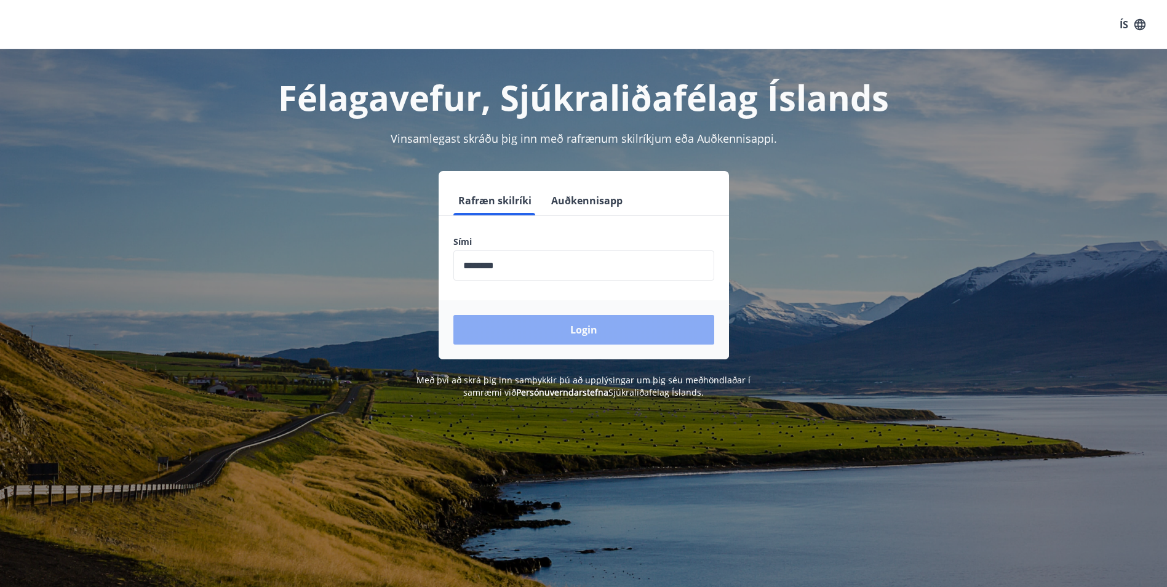
click at [544, 325] on button "Login" at bounding box center [583, 330] width 261 height 30
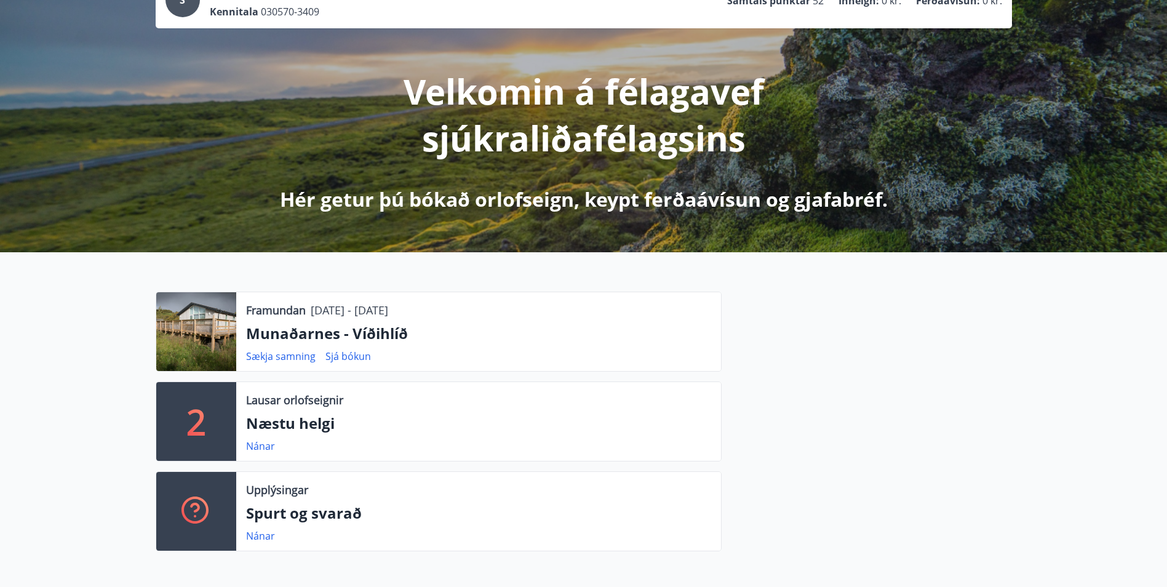
scroll to position [185, 0]
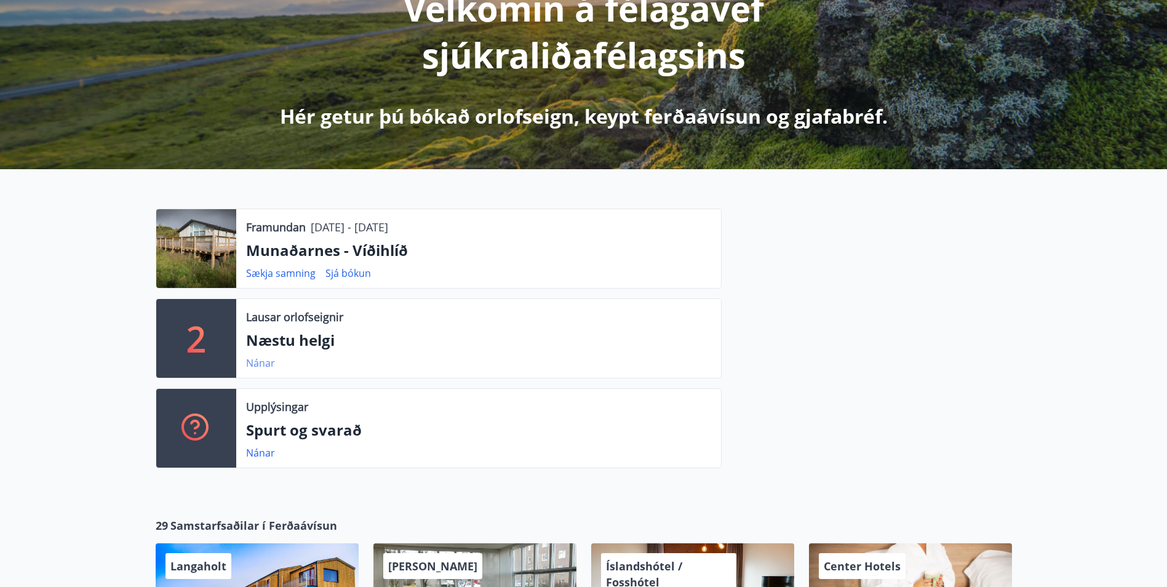
click at [253, 359] on link "Nánar" at bounding box center [260, 363] width 29 height 14
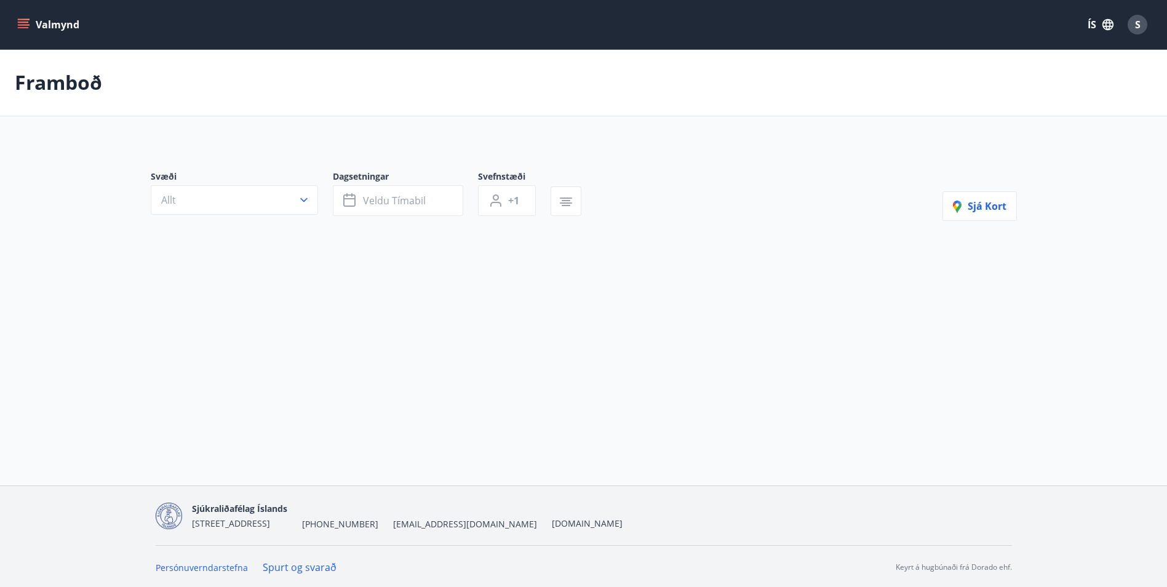
type input "*"
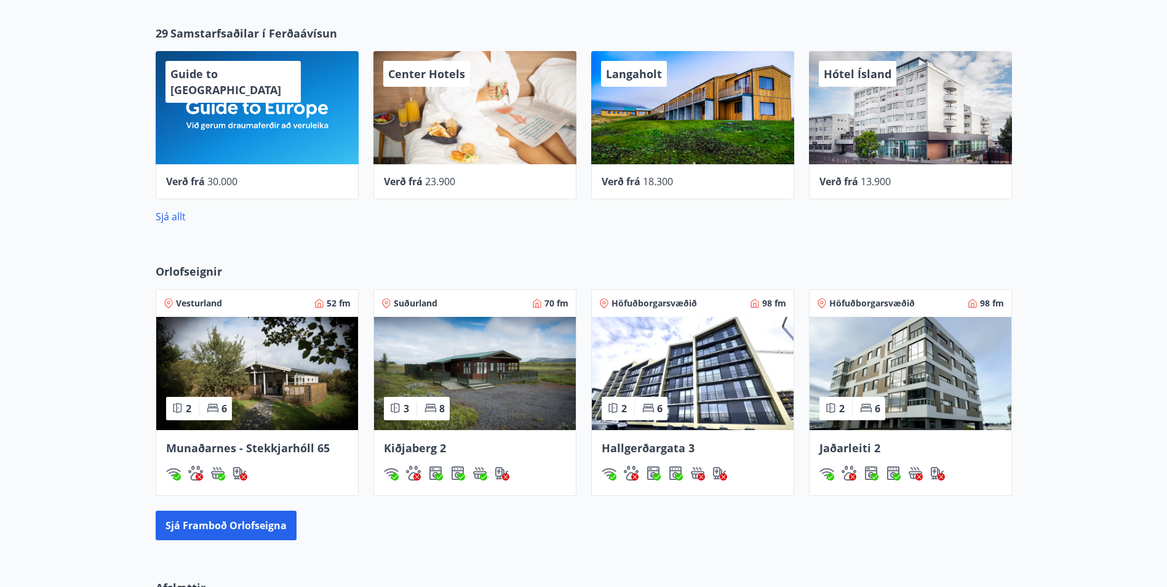
scroll to position [738, 0]
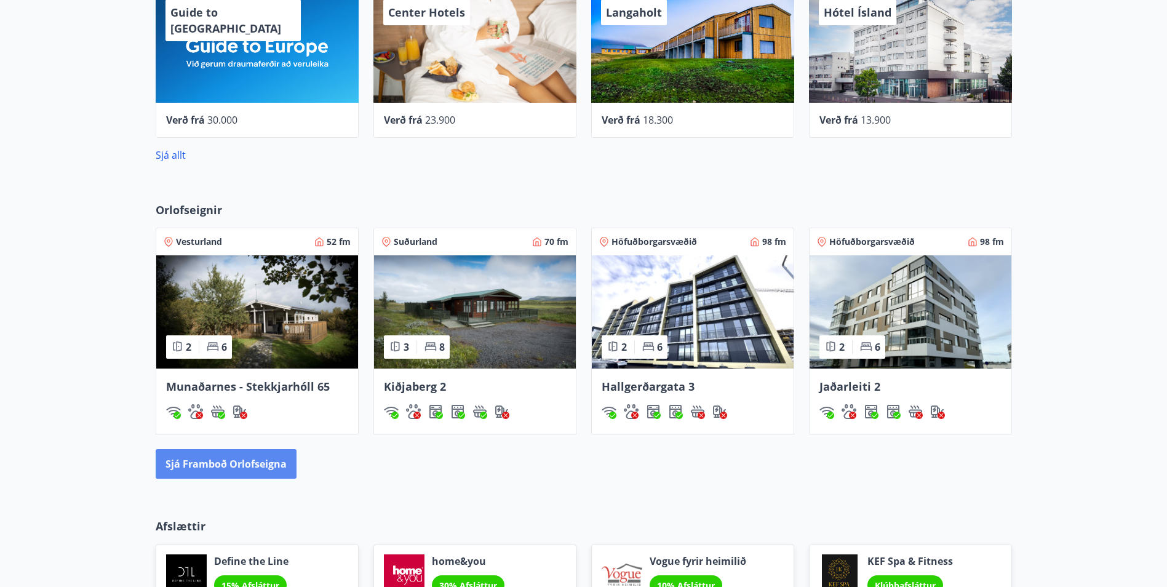
click at [217, 458] on button "Sjá framboð orlofseigna" at bounding box center [226, 464] width 141 height 30
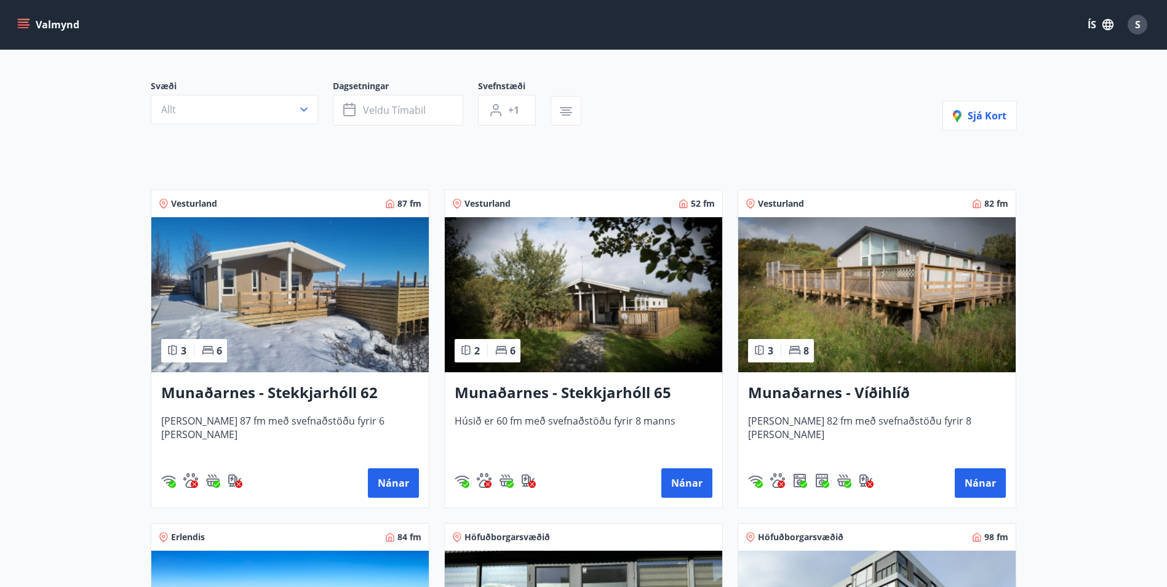
scroll to position [123, 0]
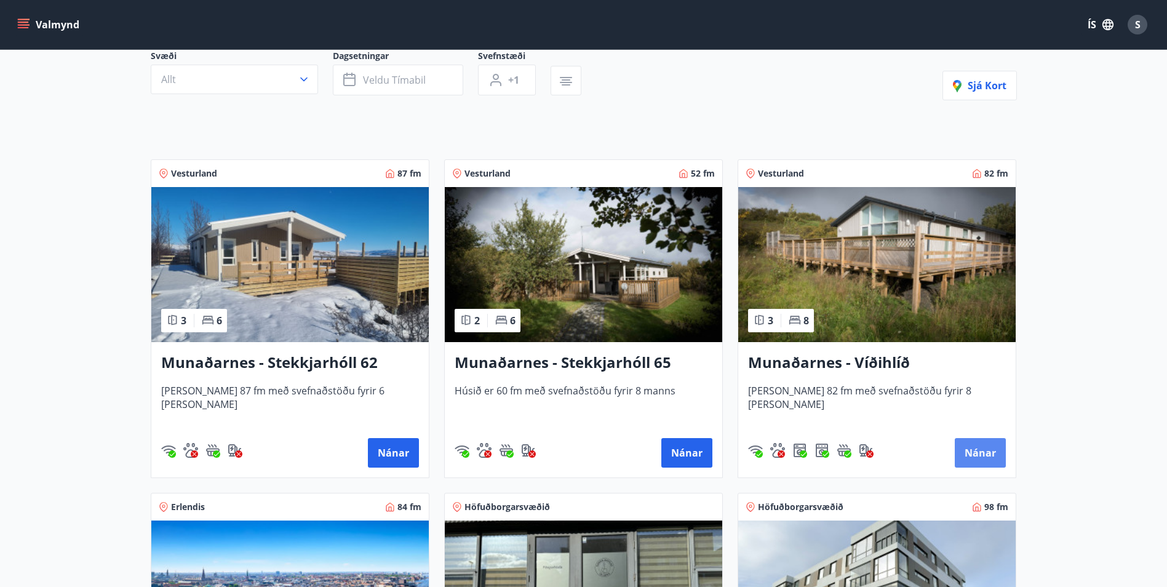
click at [992, 460] on button "Nánar" at bounding box center [980, 453] width 51 height 30
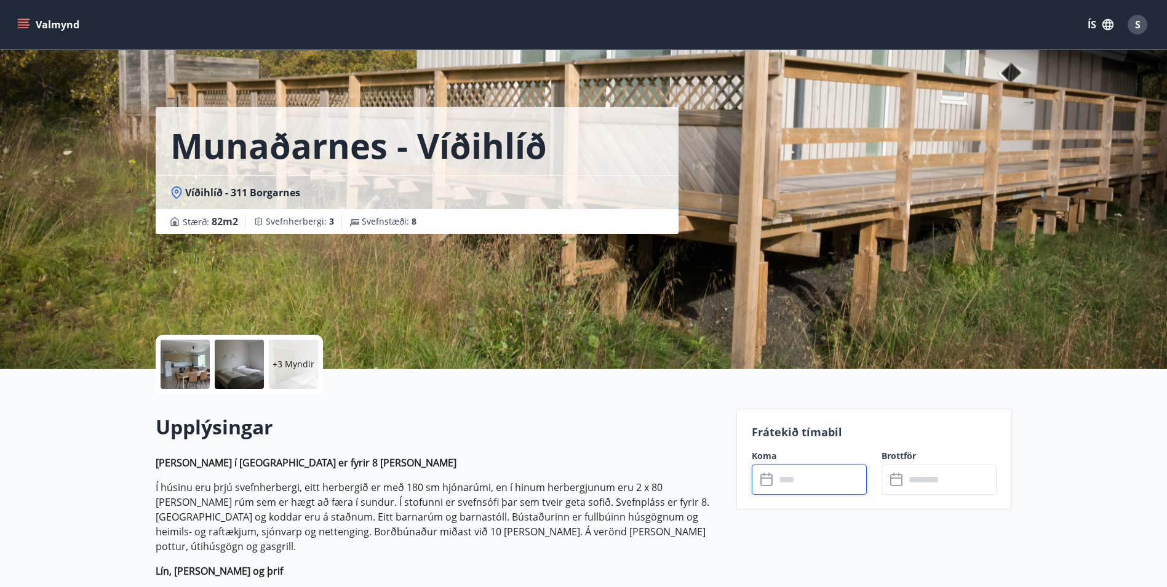
click at [802, 483] on input "text" at bounding box center [821, 479] width 92 height 30
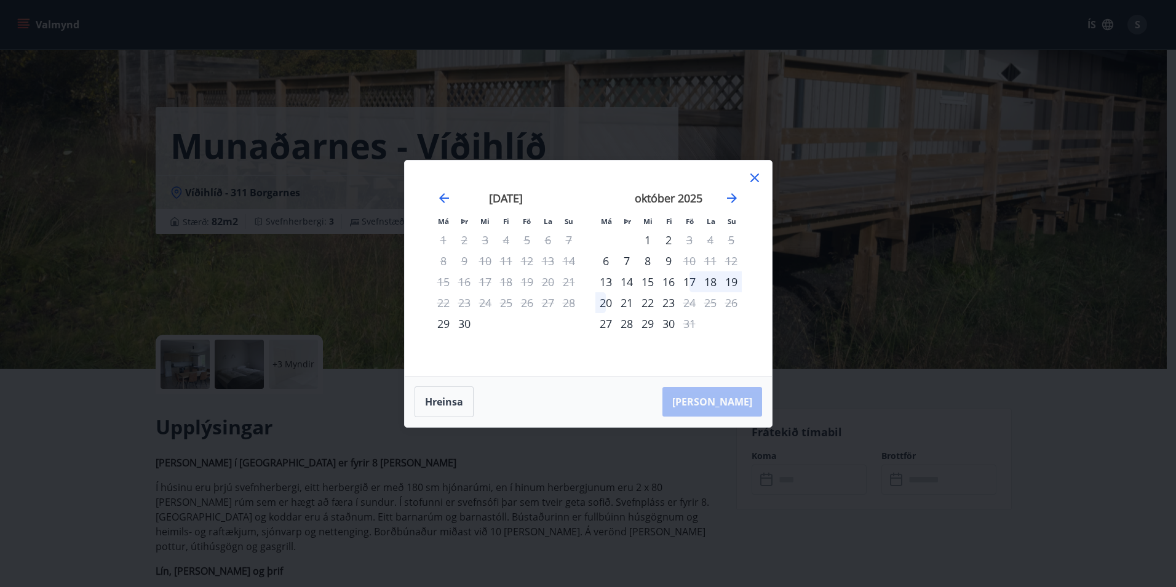
click at [754, 178] on icon at bounding box center [754, 177] width 9 height 9
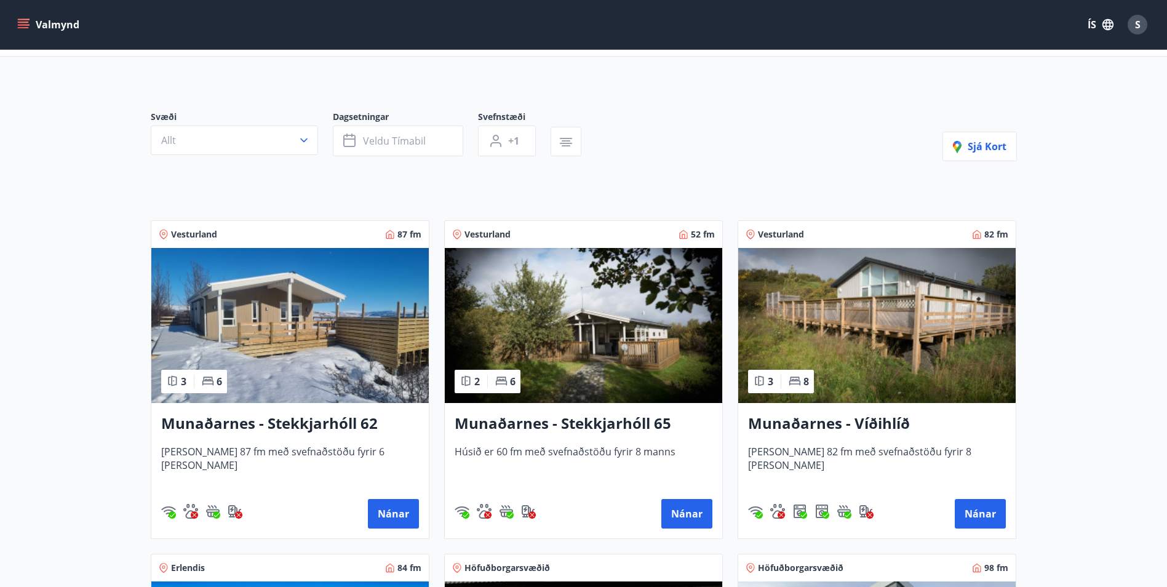
scroll to position [62, 0]
click at [255, 423] on h3 "Munaðarnes - Stekkjarhóll 62" at bounding box center [290, 424] width 258 height 22
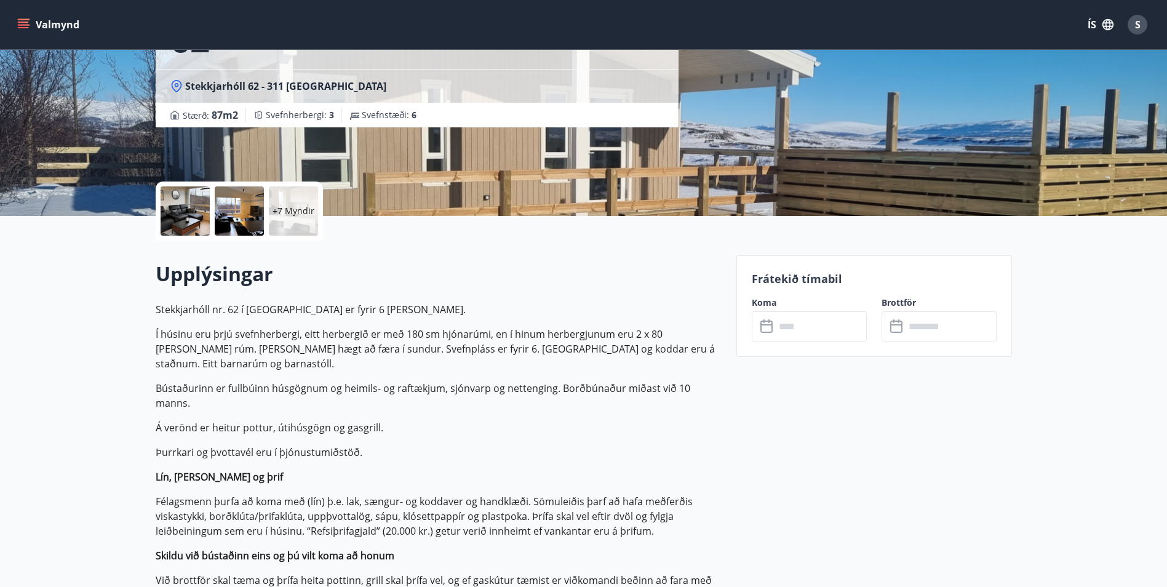
scroll to position [123, 0]
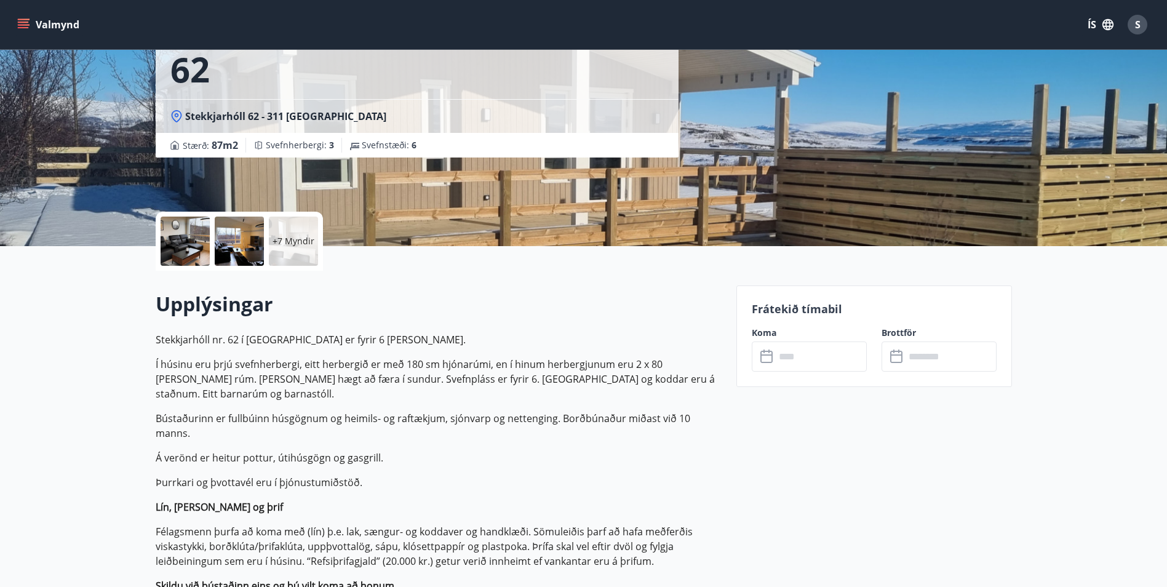
click at [771, 361] on icon at bounding box center [766, 357] width 12 height 12
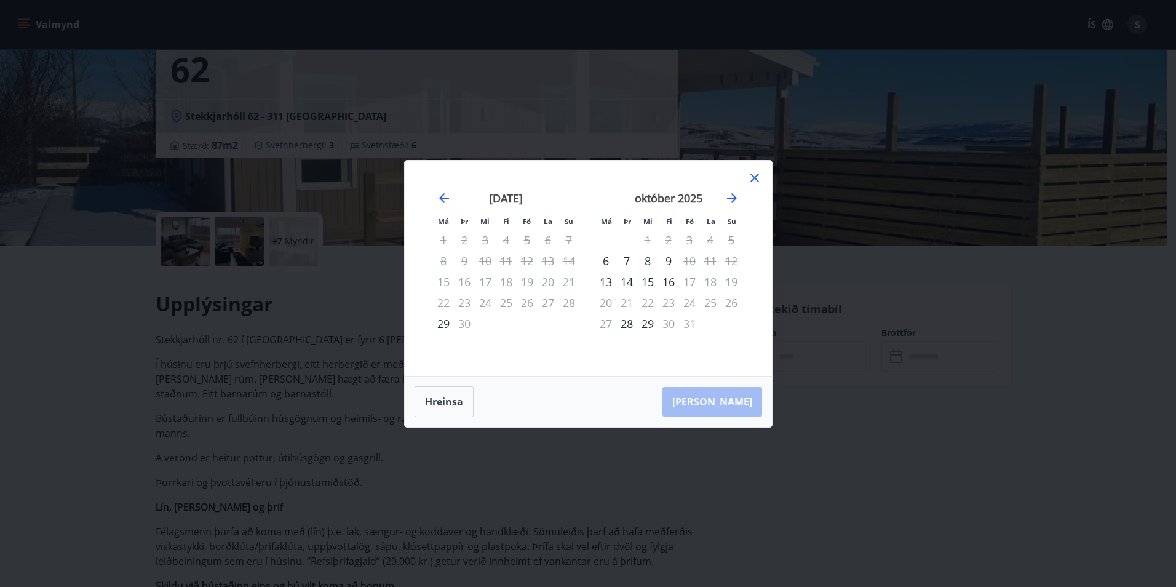
click at [759, 180] on icon at bounding box center [754, 177] width 15 height 15
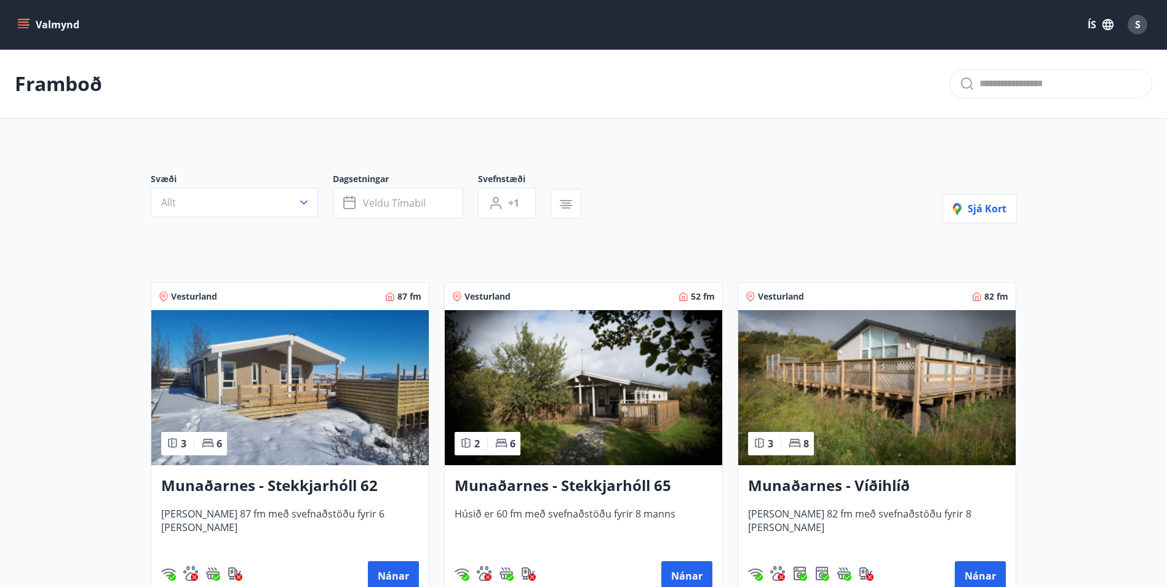
click at [614, 408] on img at bounding box center [583, 387] width 277 height 155
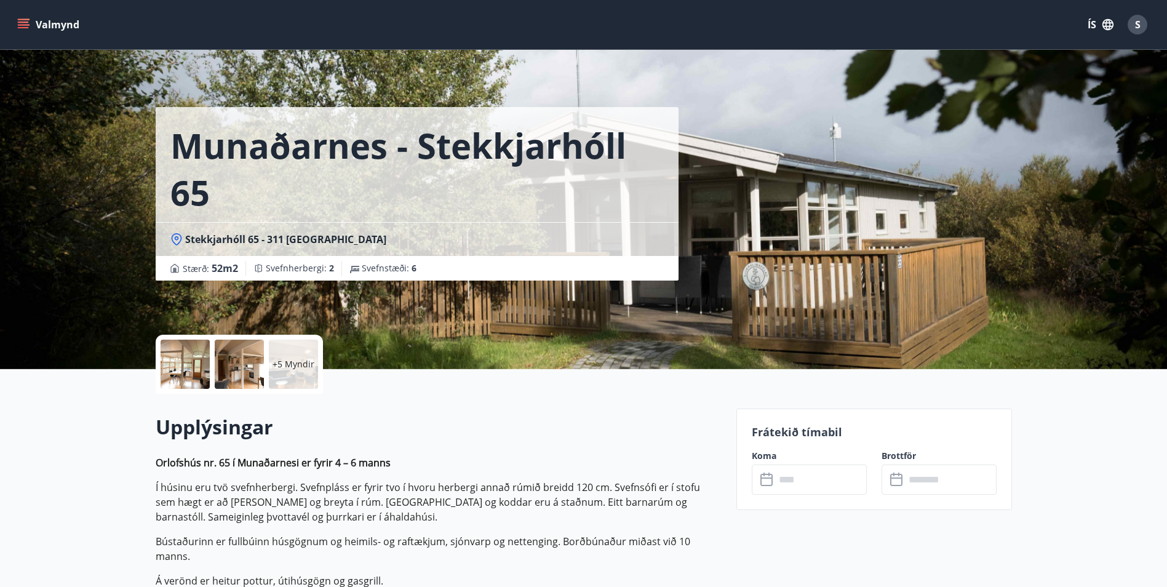
click at [794, 474] on input "text" at bounding box center [821, 479] width 92 height 30
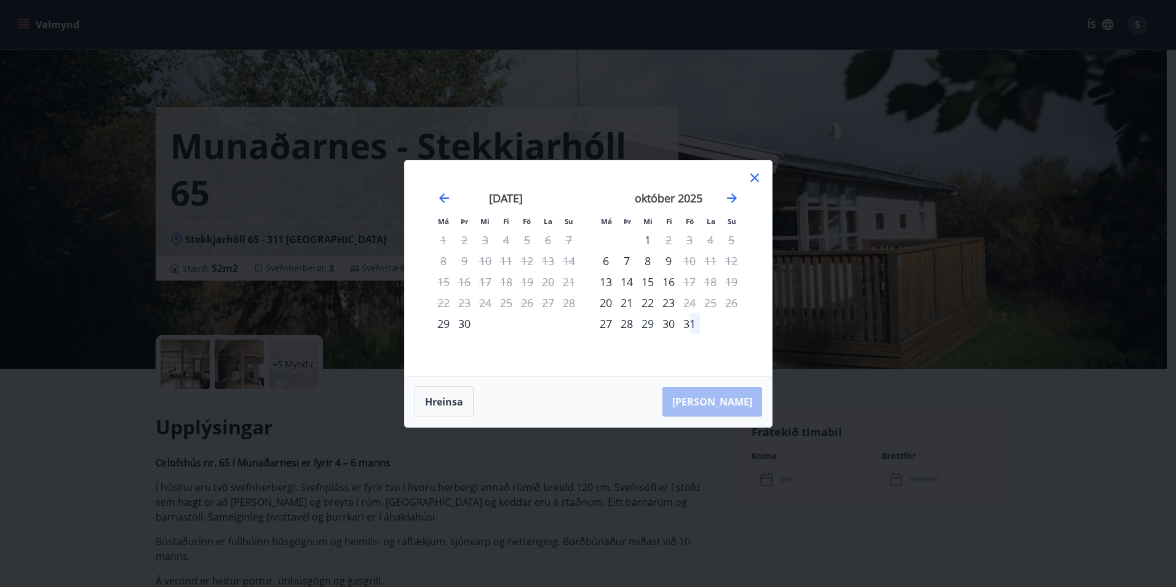
click at [751, 178] on icon at bounding box center [754, 177] width 15 height 15
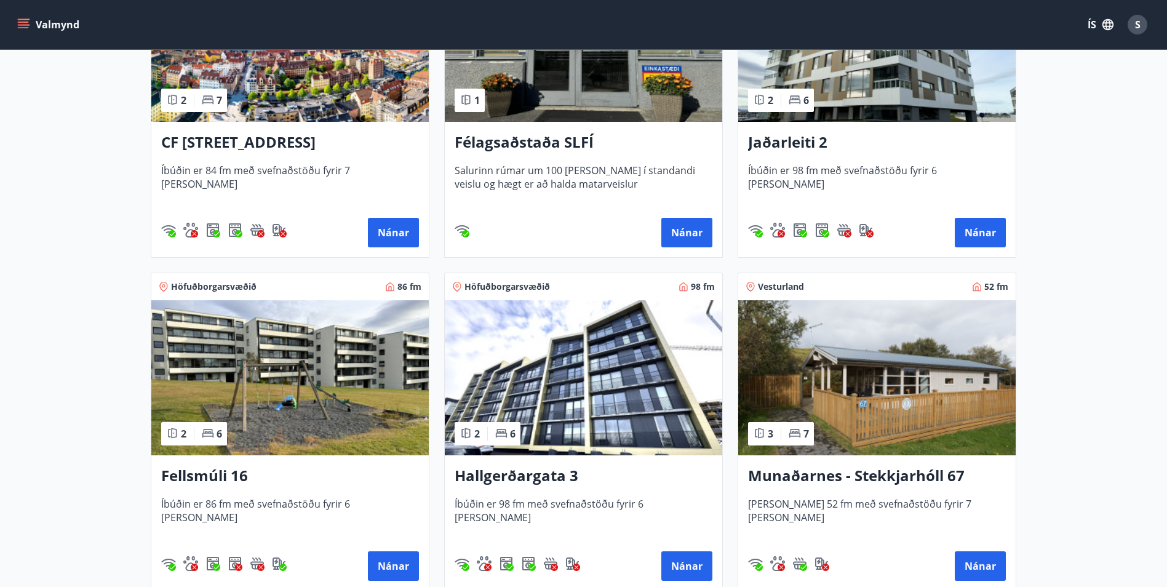
scroll to position [738, 0]
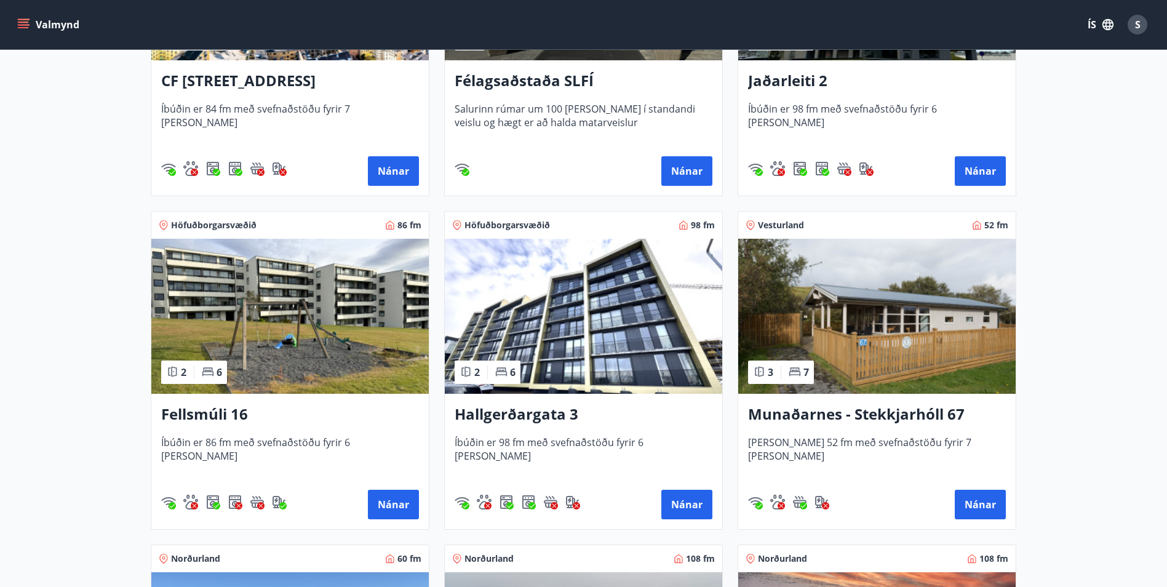
click at [879, 344] on img at bounding box center [876, 316] width 277 height 155
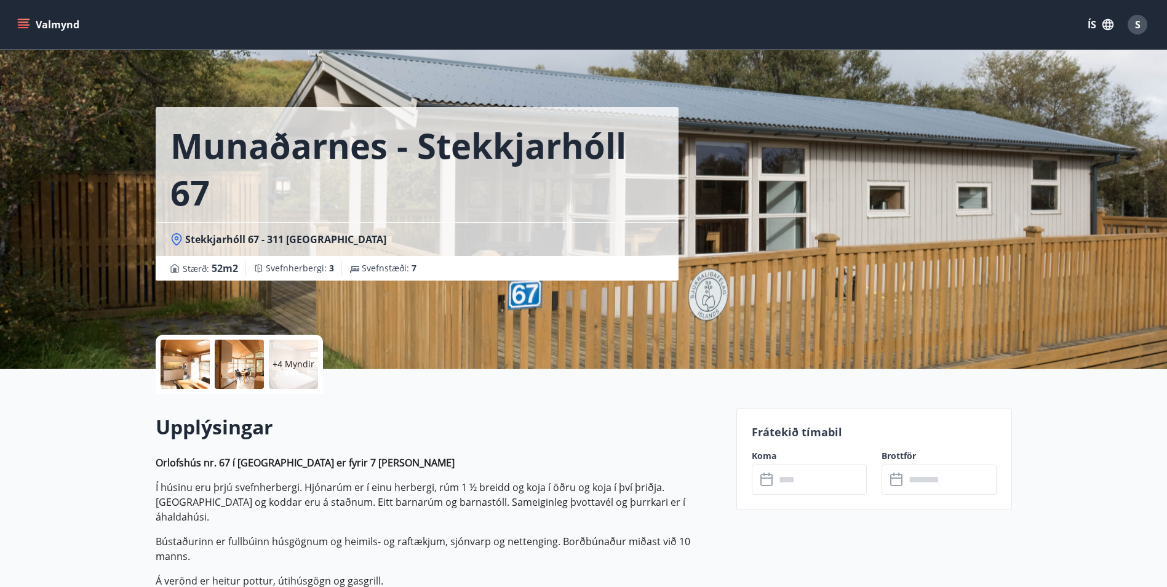
click at [802, 480] on input "text" at bounding box center [821, 479] width 92 height 30
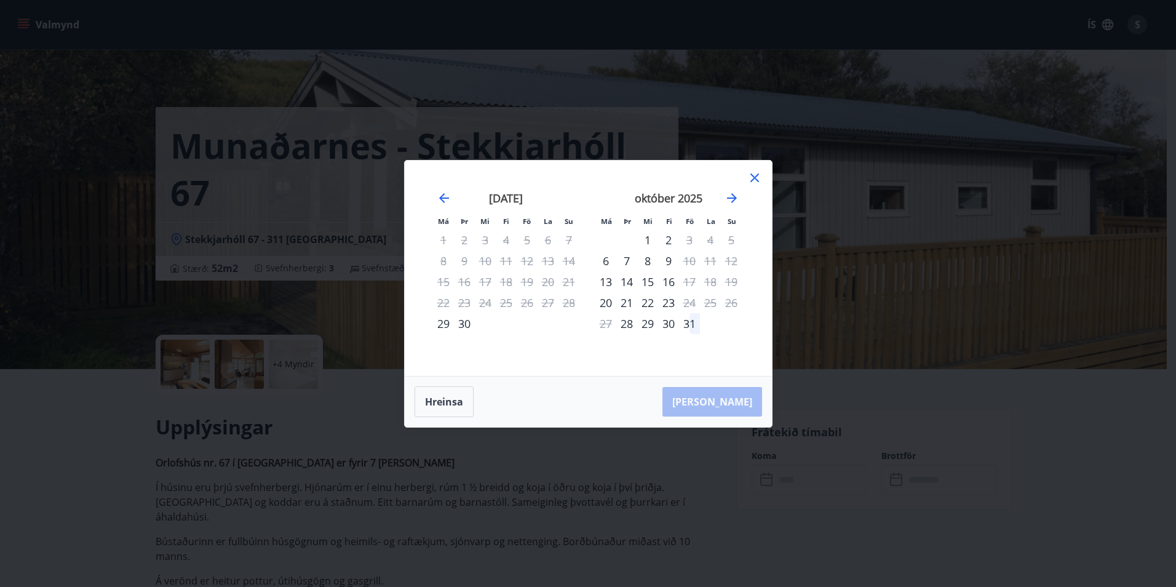
click at [754, 177] on icon at bounding box center [755, 178] width 2 height 2
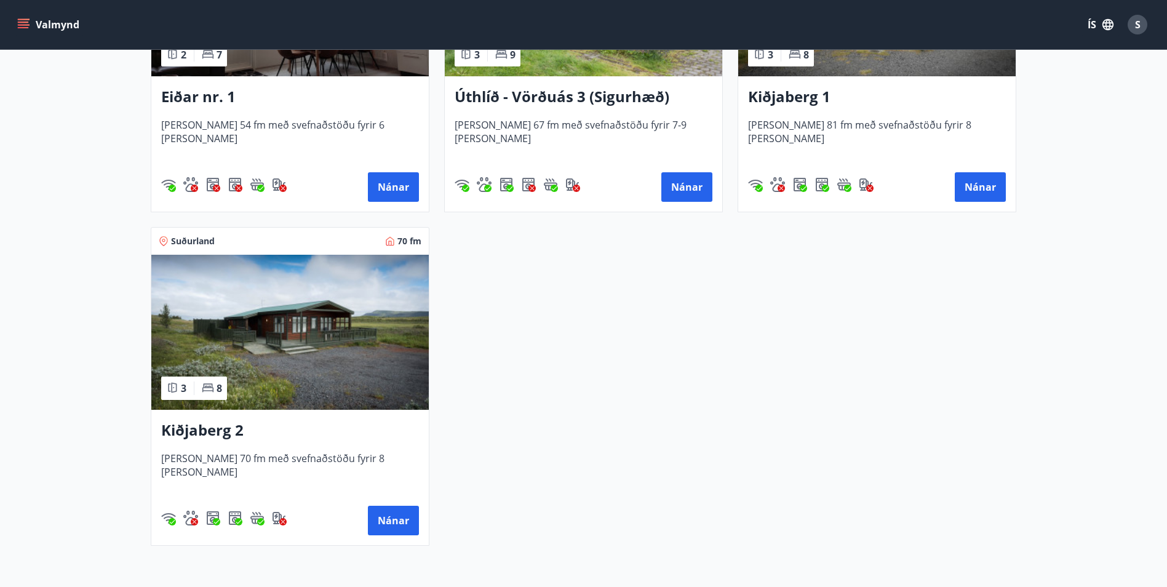
scroll to position [1476, 0]
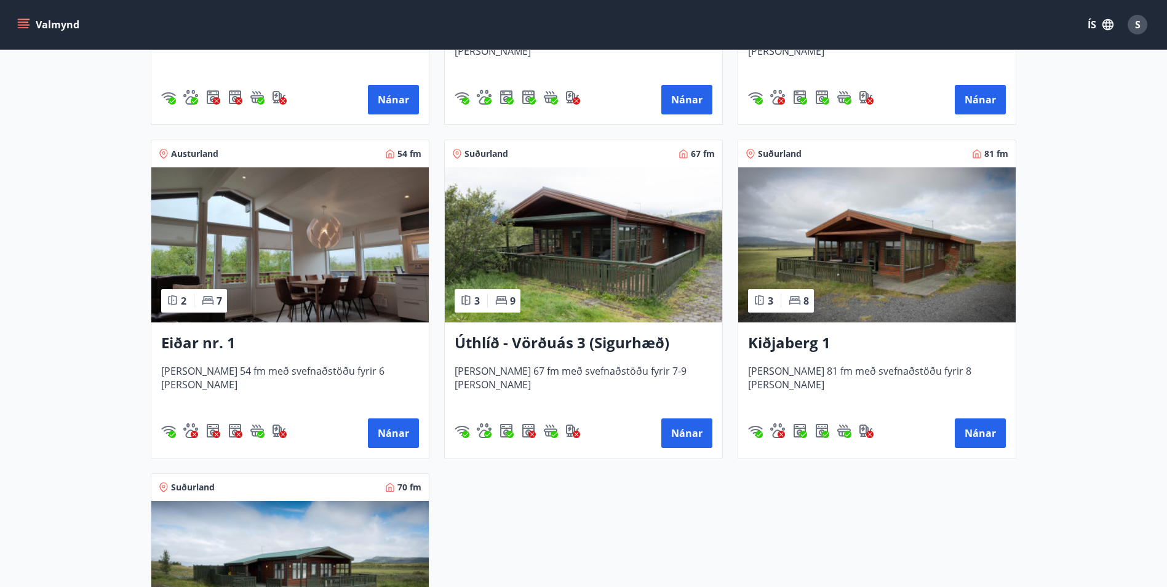
click at [907, 261] on img at bounding box center [876, 244] width 277 height 155
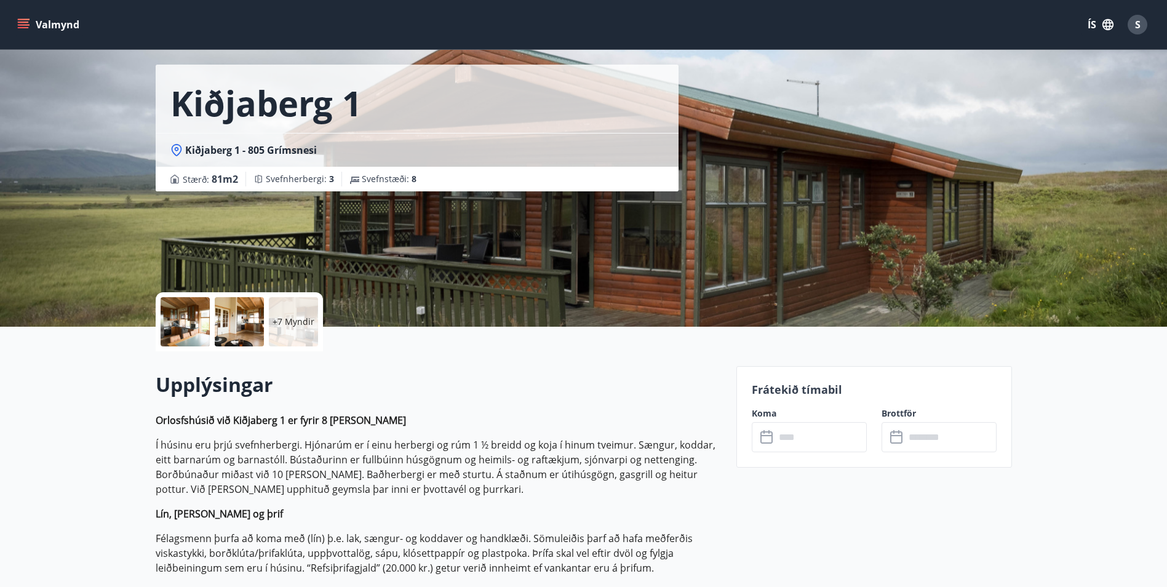
scroll to position [62, 0]
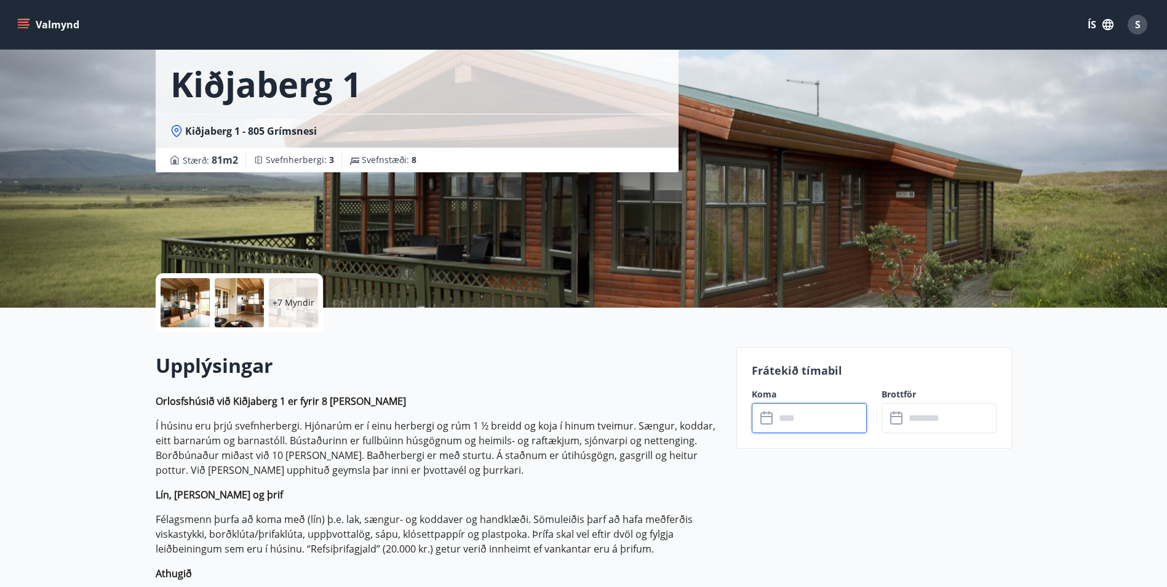
click at [779, 418] on input "text" at bounding box center [821, 418] width 92 height 30
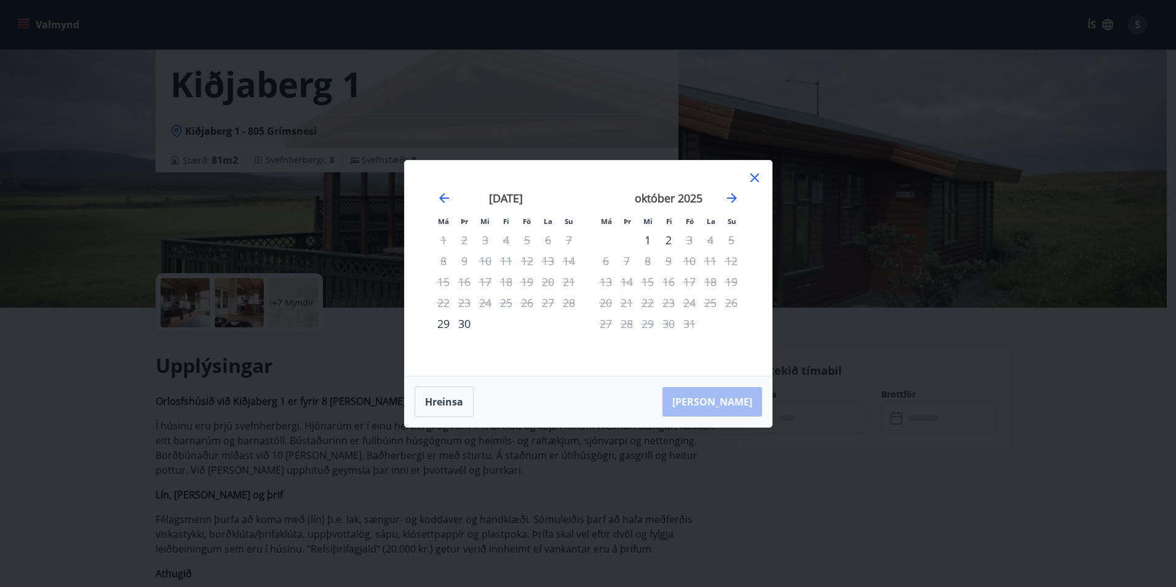
click at [757, 175] on icon at bounding box center [754, 177] width 9 height 9
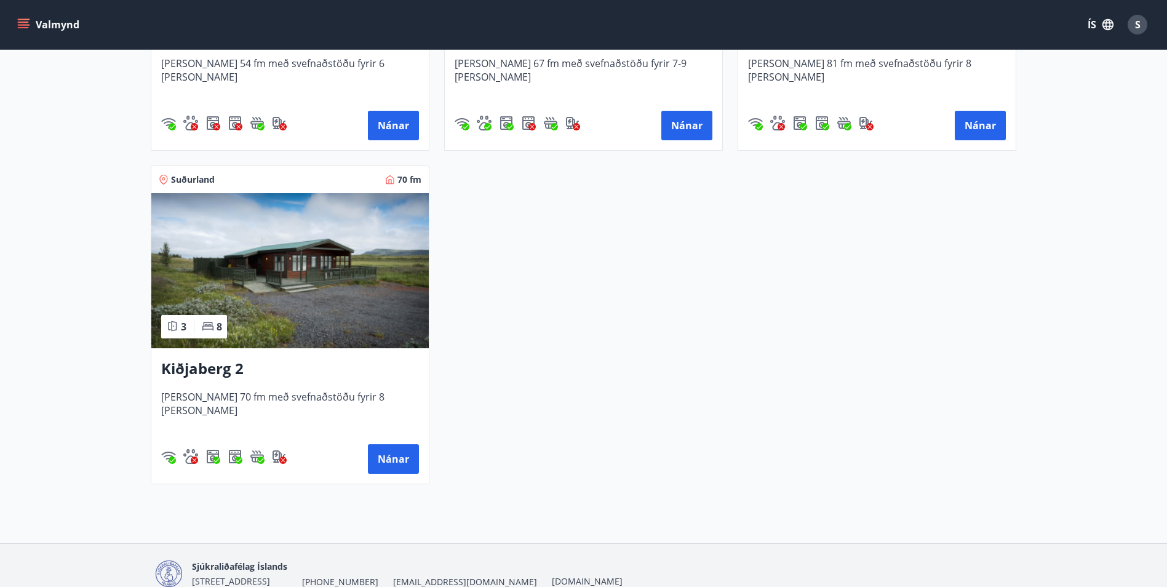
click at [328, 285] on img at bounding box center [289, 270] width 277 height 155
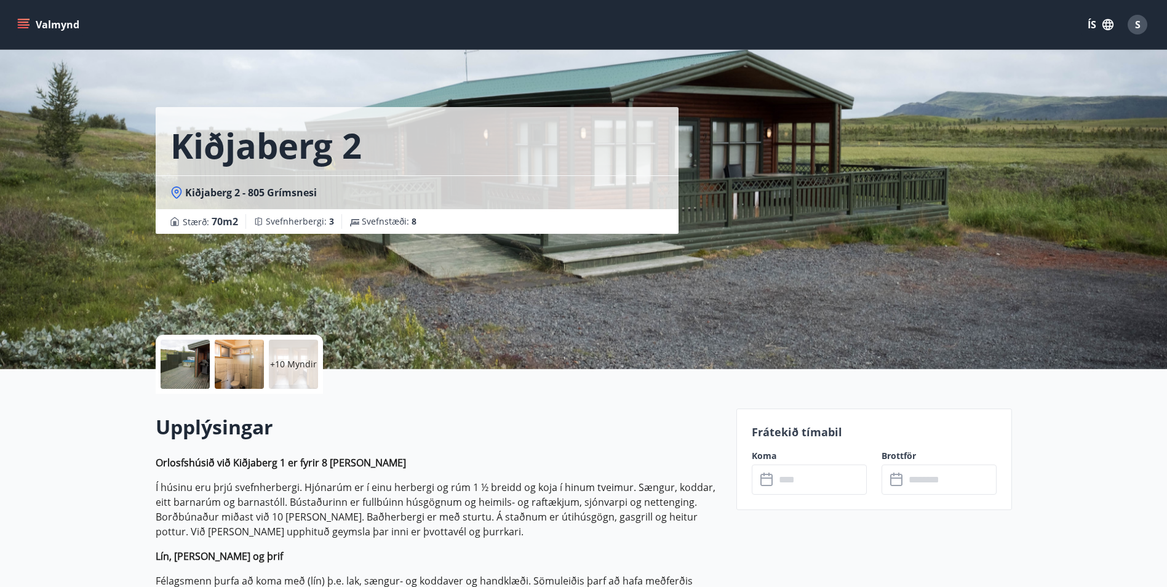
click at [767, 480] on icon at bounding box center [767, 479] width 15 height 15
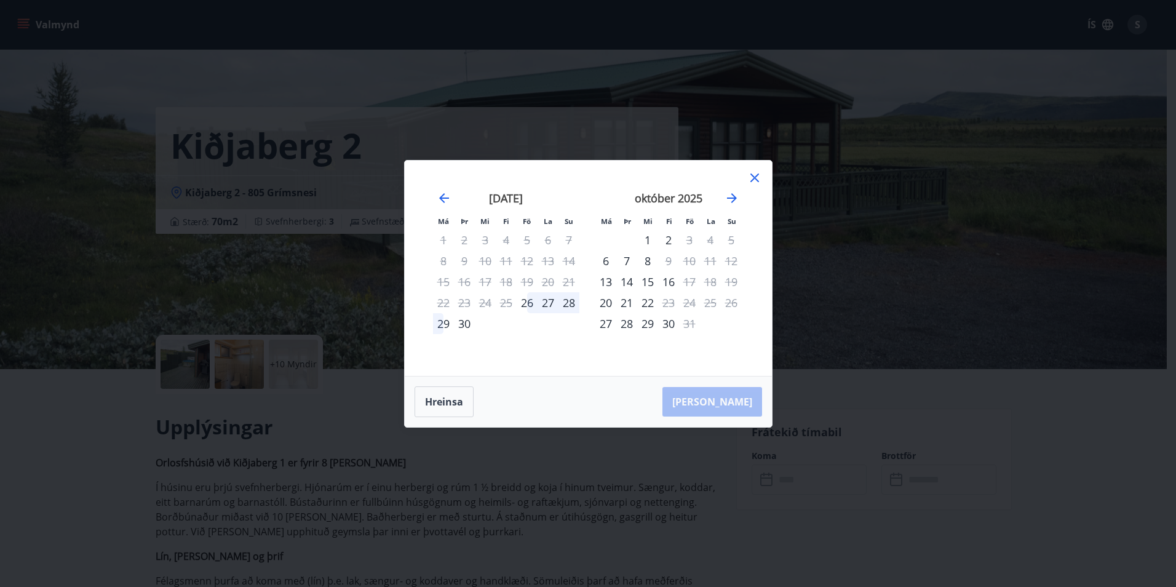
click at [752, 177] on icon at bounding box center [754, 177] width 15 height 15
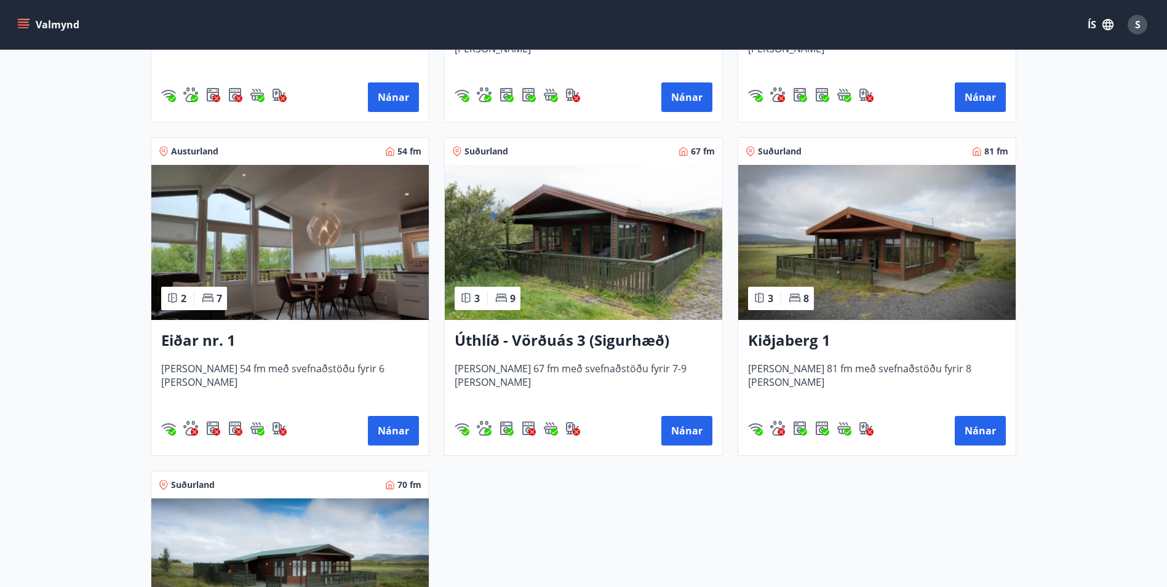
scroll to position [1478, 0]
click at [547, 341] on h3 "Úthlíð - Vörðuás 3 (Sigurhæð)" at bounding box center [584, 341] width 258 height 22
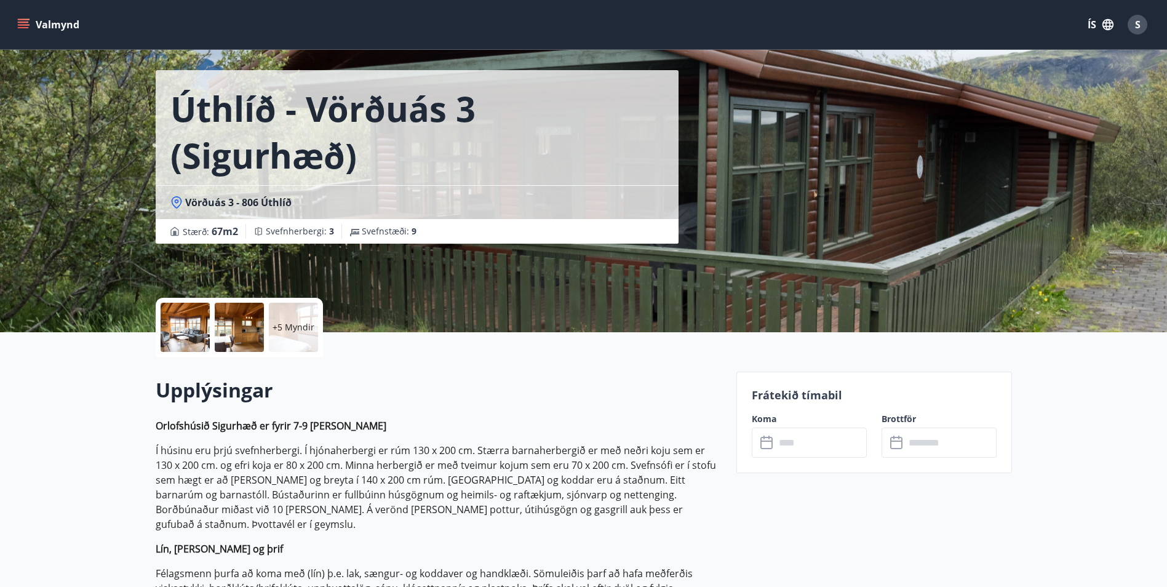
scroll to position [185, 0]
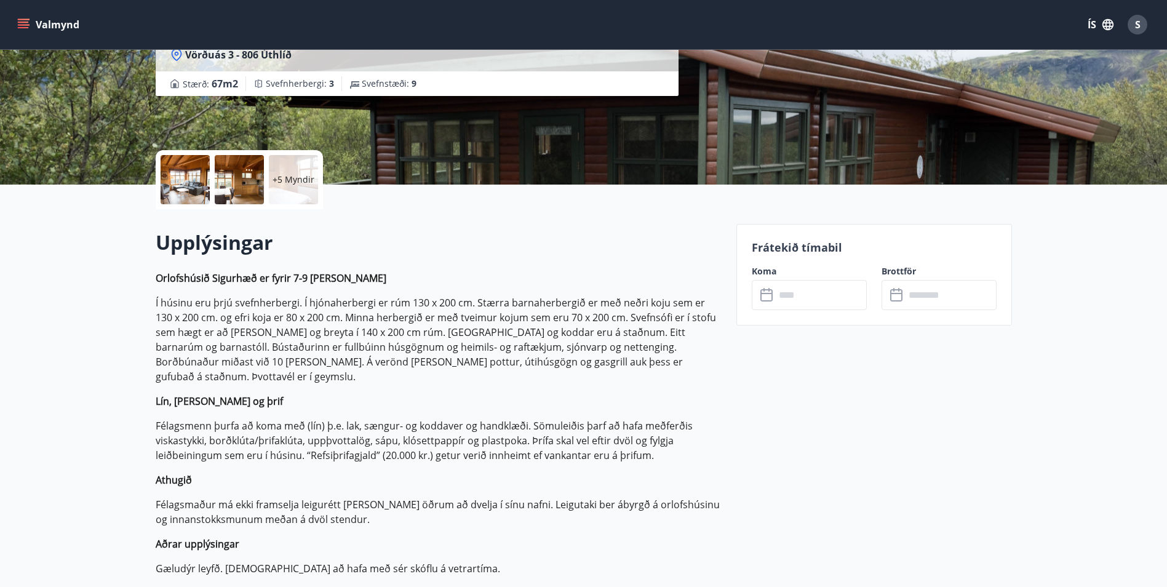
click at [767, 301] on icon at bounding box center [766, 295] width 12 height 12
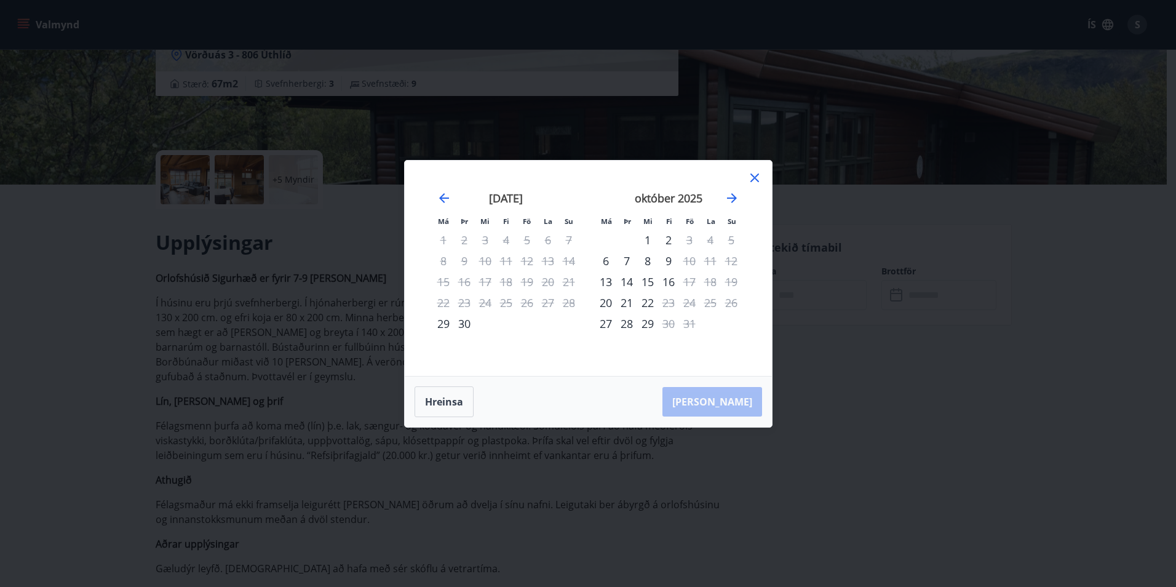
click at [757, 182] on icon at bounding box center [754, 177] width 15 height 15
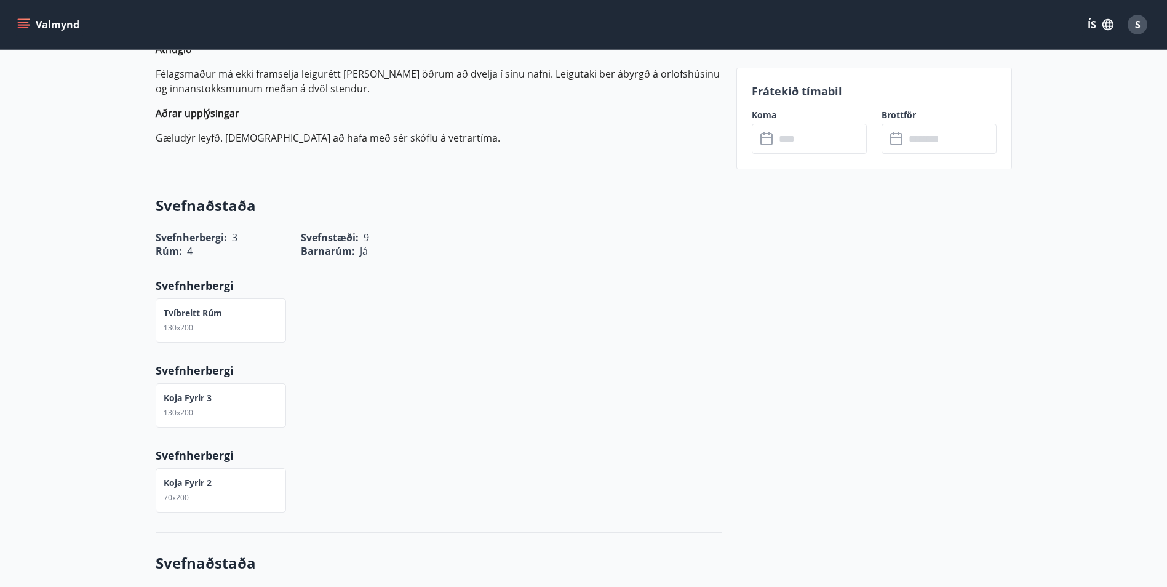
scroll to position [246, 0]
